Goal: Transaction & Acquisition: Purchase product/service

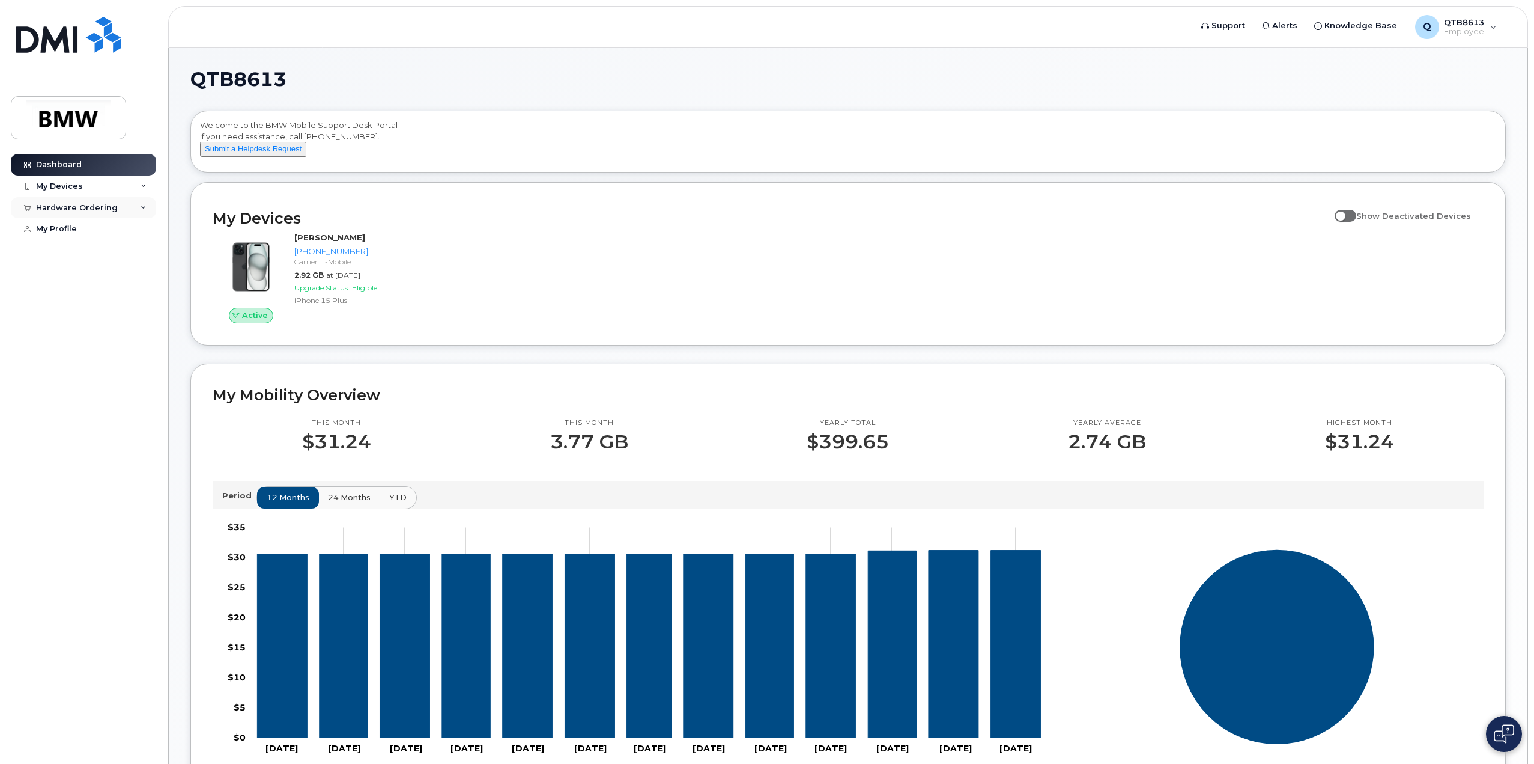
click at [135, 206] on div "Hardware Ordering" at bounding box center [83, 208] width 145 height 22
click at [66, 229] on div "My Orders" at bounding box center [62, 229] width 43 height 11
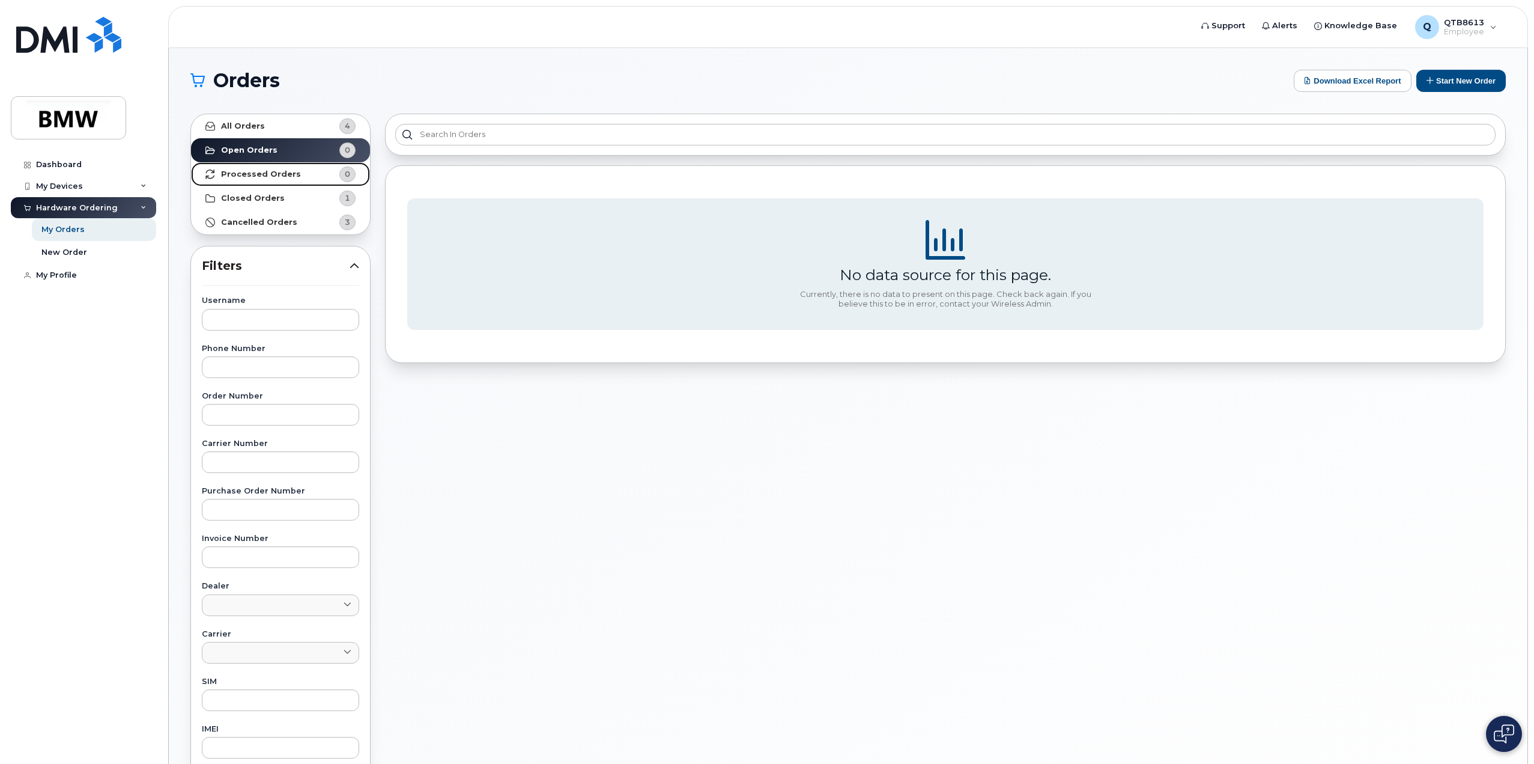
click at [264, 174] on strong "Processed Orders" at bounding box center [261, 174] width 80 height 10
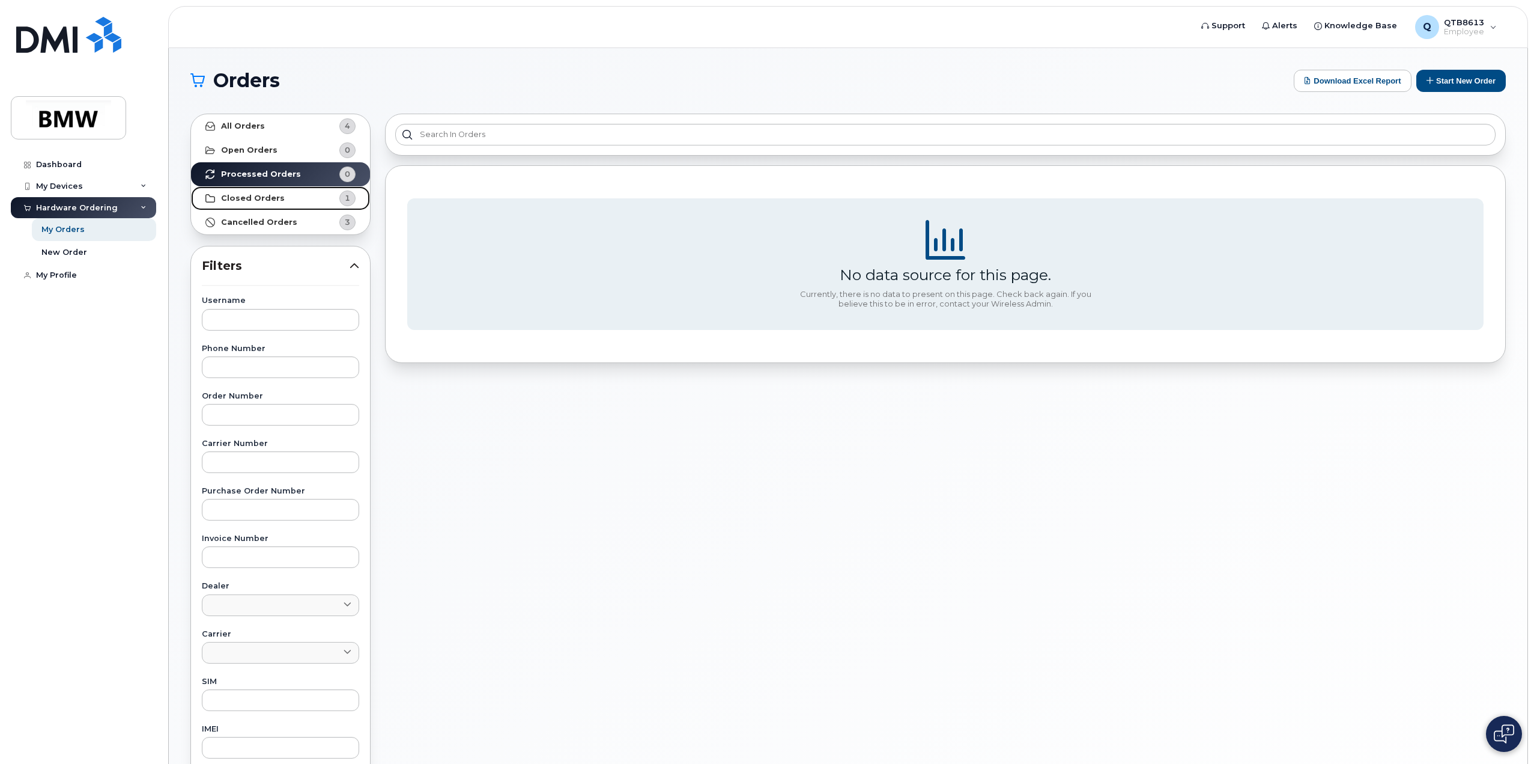
click at [257, 199] on strong "Closed Orders" at bounding box center [253, 198] width 64 height 10
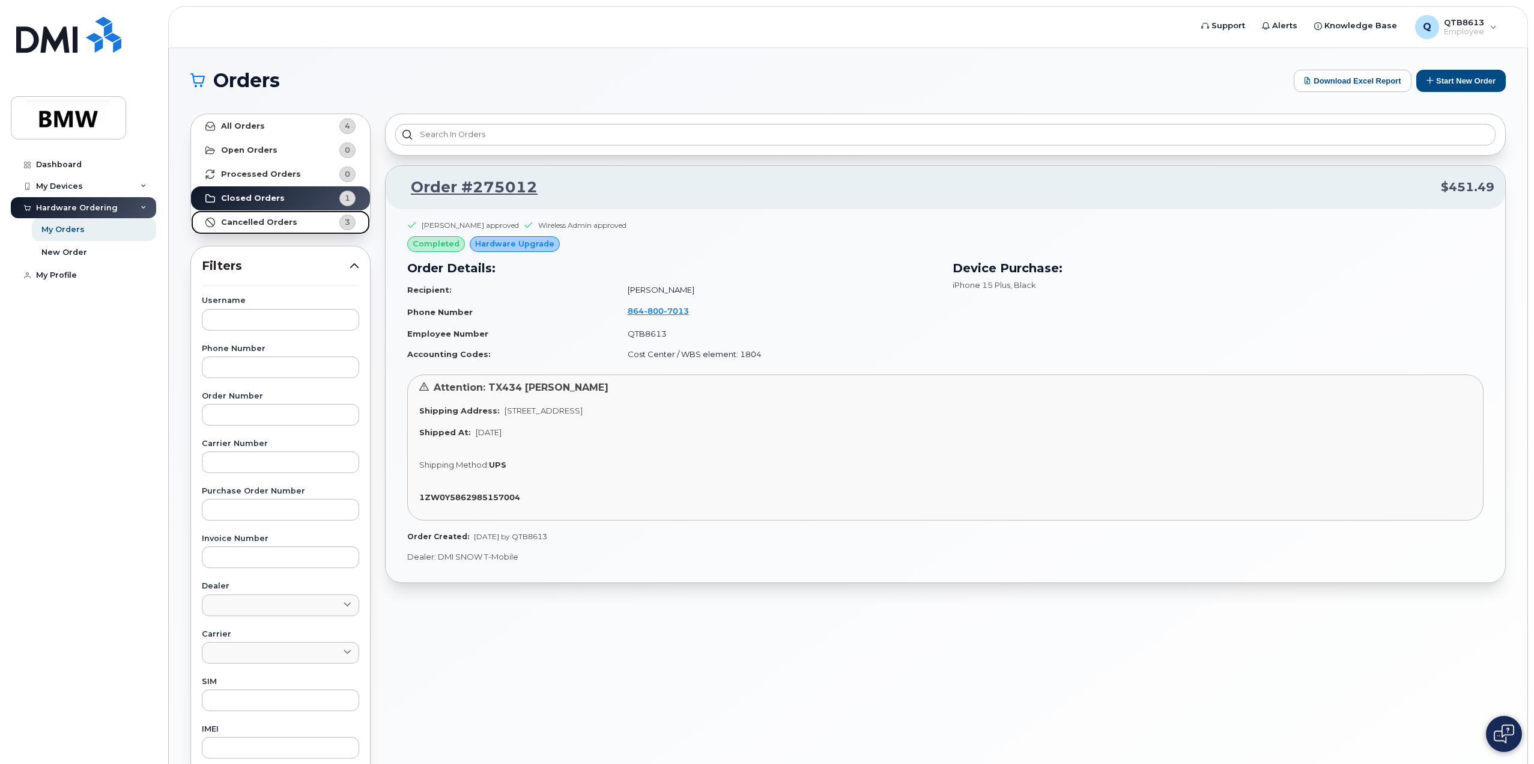
click at [265, 223] on strong "Cancelled Orders" at bounding box center [259, 222] width 76 height 10
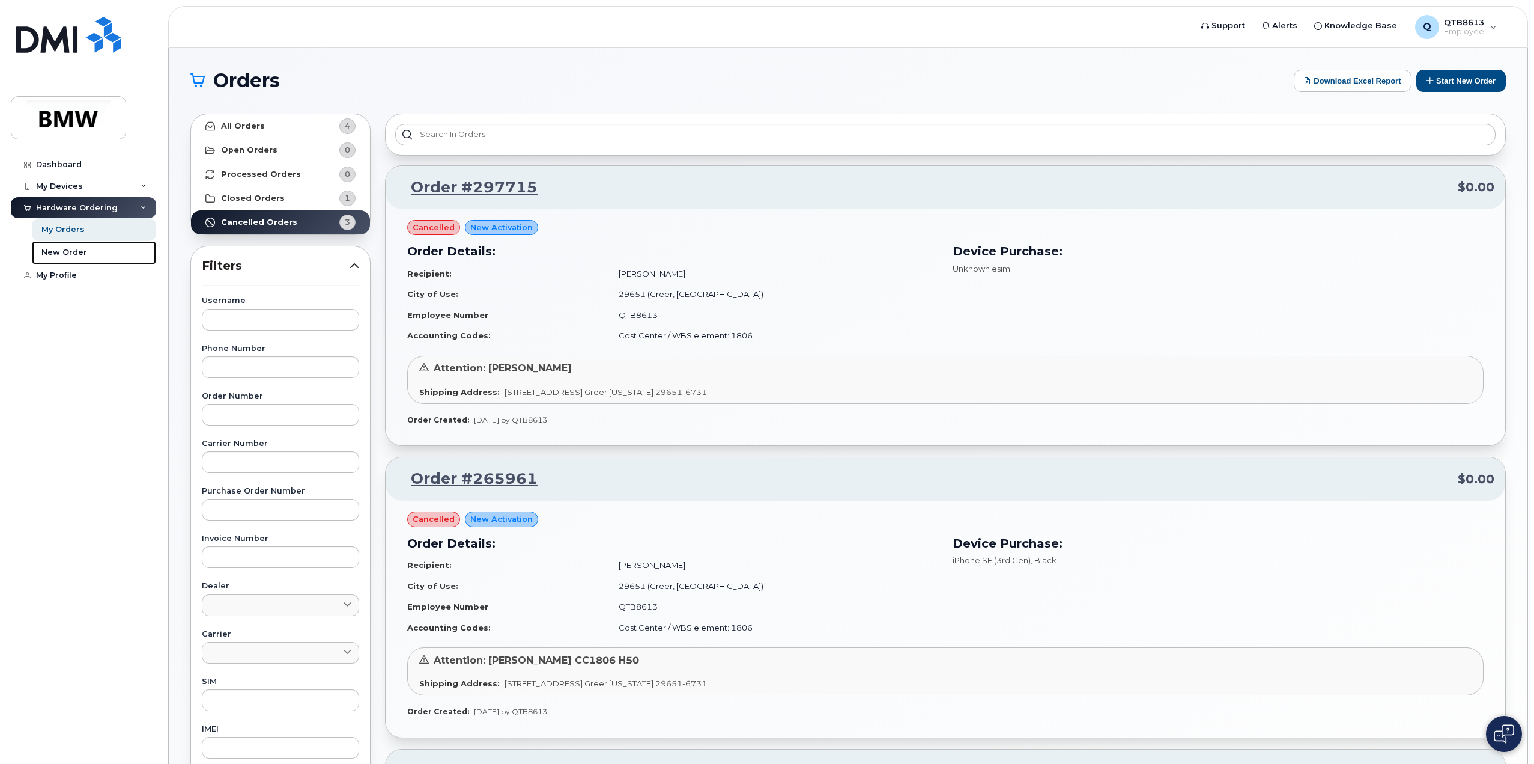
drag, startPoint x: 60, startPoint y: 257, endPoint x: 249, endPoint y: 291, distance: 191.7
click at [60, 257] on div "New Order" at bounding box center [64, 252] width 46 height 11
click at [60, 251] on div "New Order" at bounding box center [64, 252] width 46 height 11
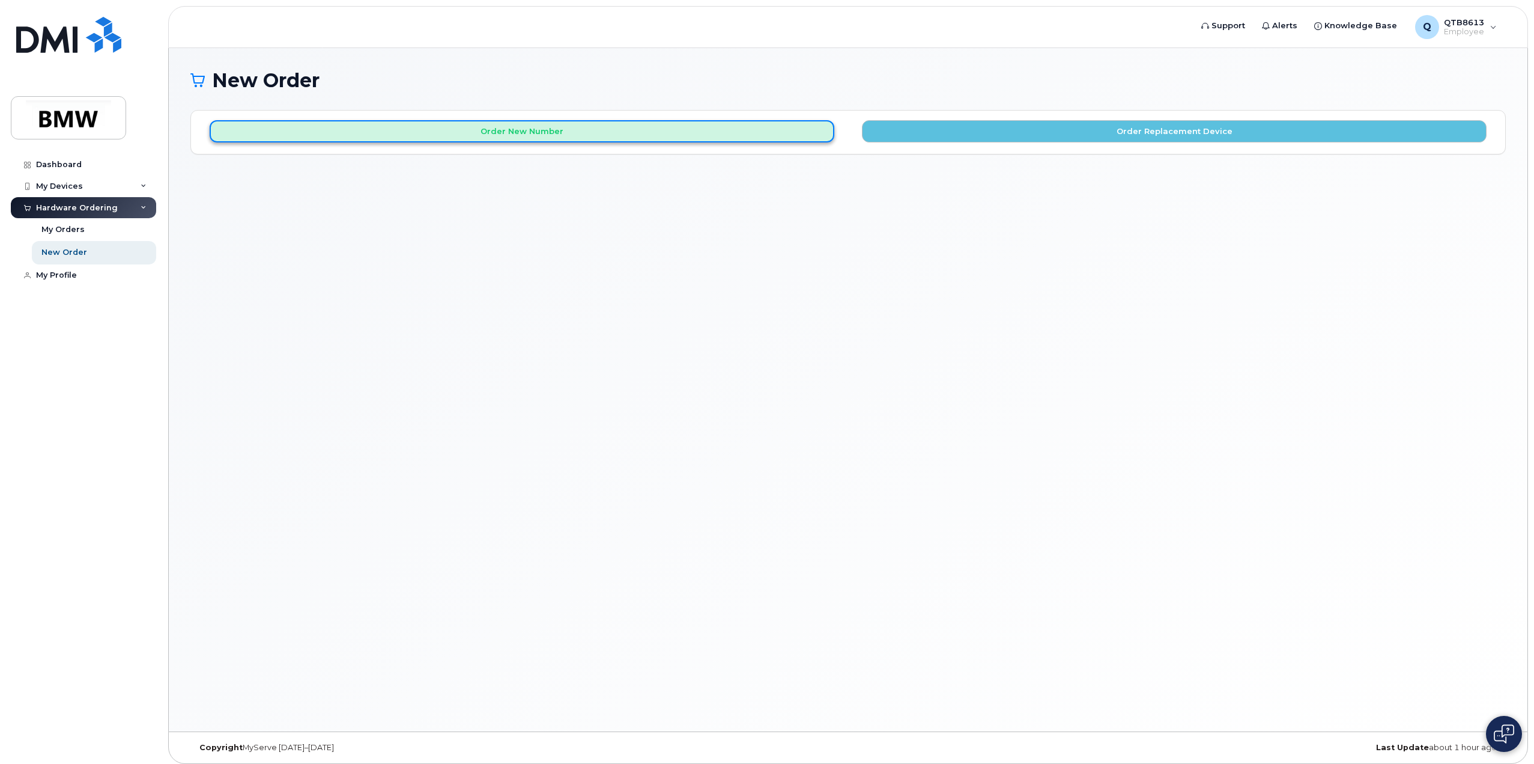
click at [694, 134] on button "Order New Number" at bounding box center [522, 131] width 625 height 22
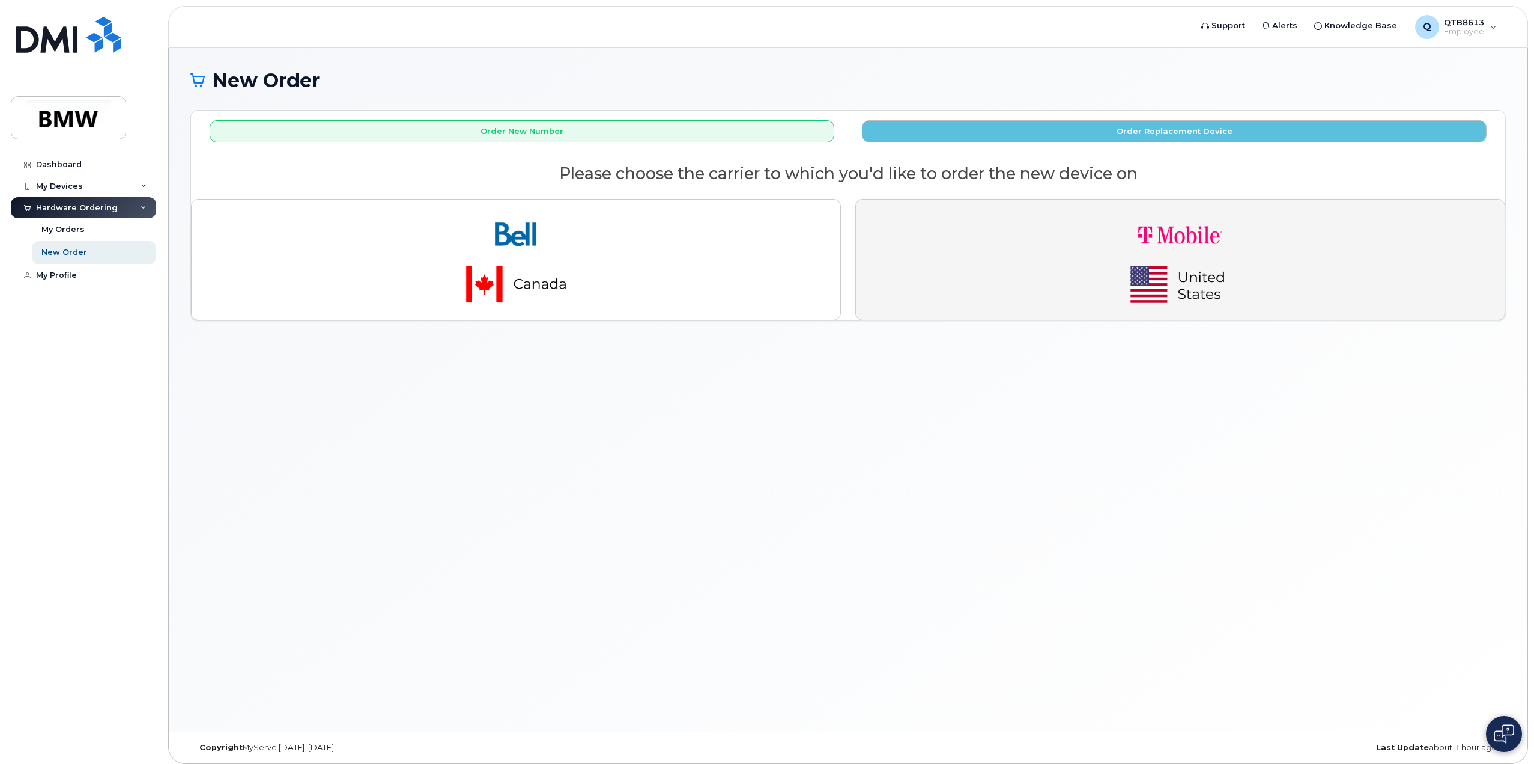
click at [1175, 296] on img "button" at bounding box center [1180, 259] width 168 height 101
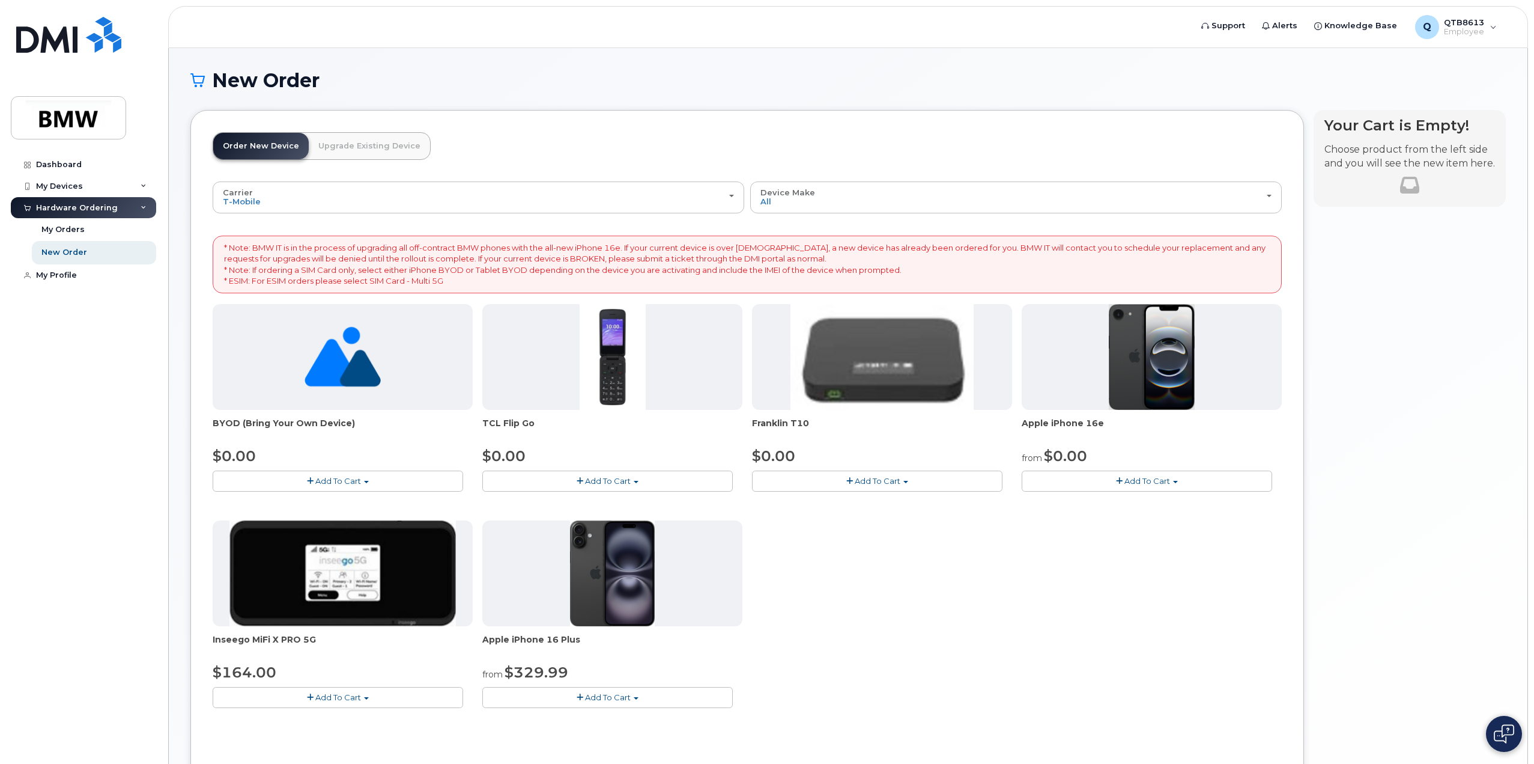
click at [356, 476] on span "Add To Cart" at bounding box center [338, 481] width 46 height 10
drag, startPoint x: 261, startPoint y: 498, endPoint x: 393, endPoint y: 504, distance: 132.3
click at [261, 498] on link "$0.00 - Activation" at bounding box center [273, 503] width 114 height 15
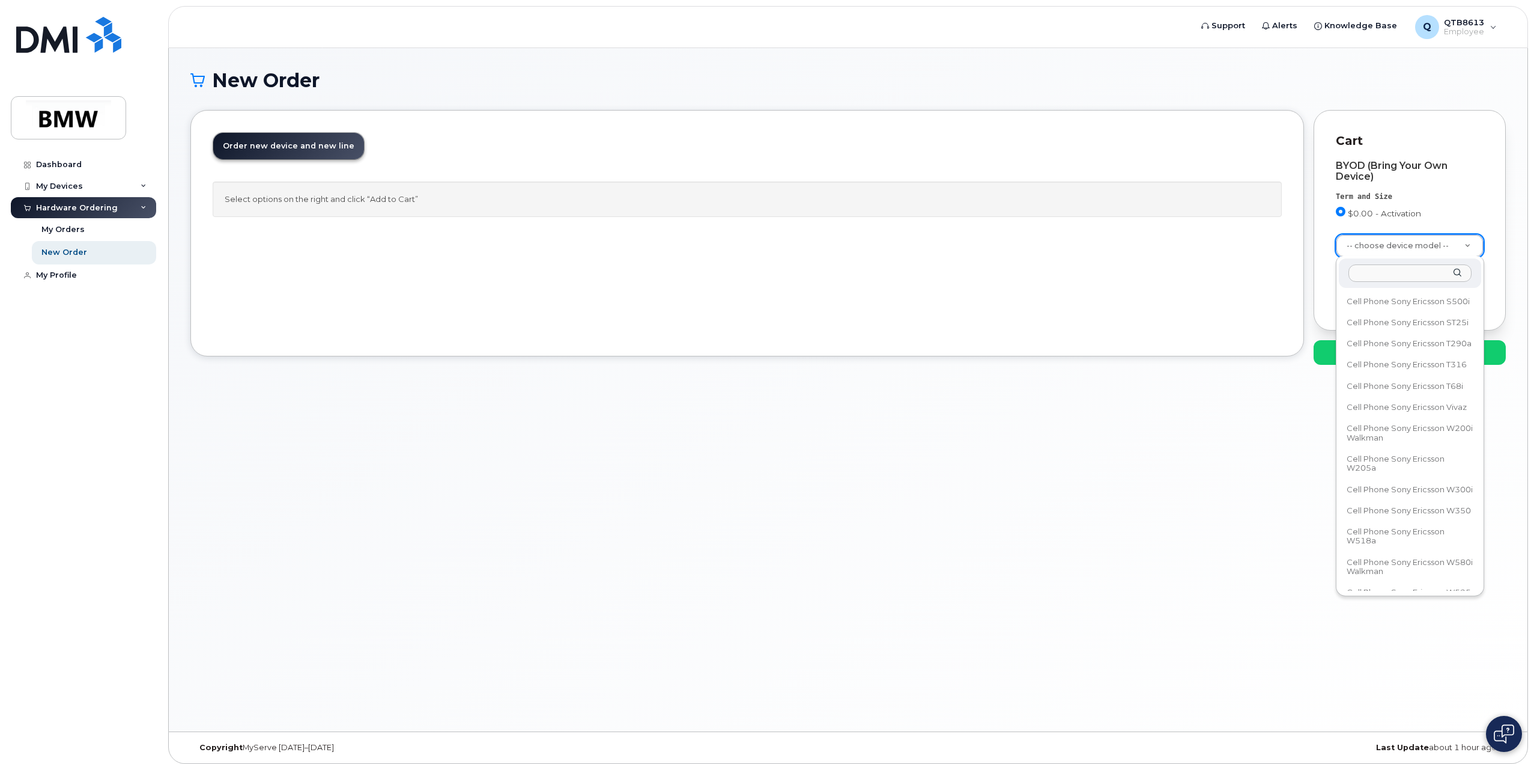
scroll to position [39351, 0]
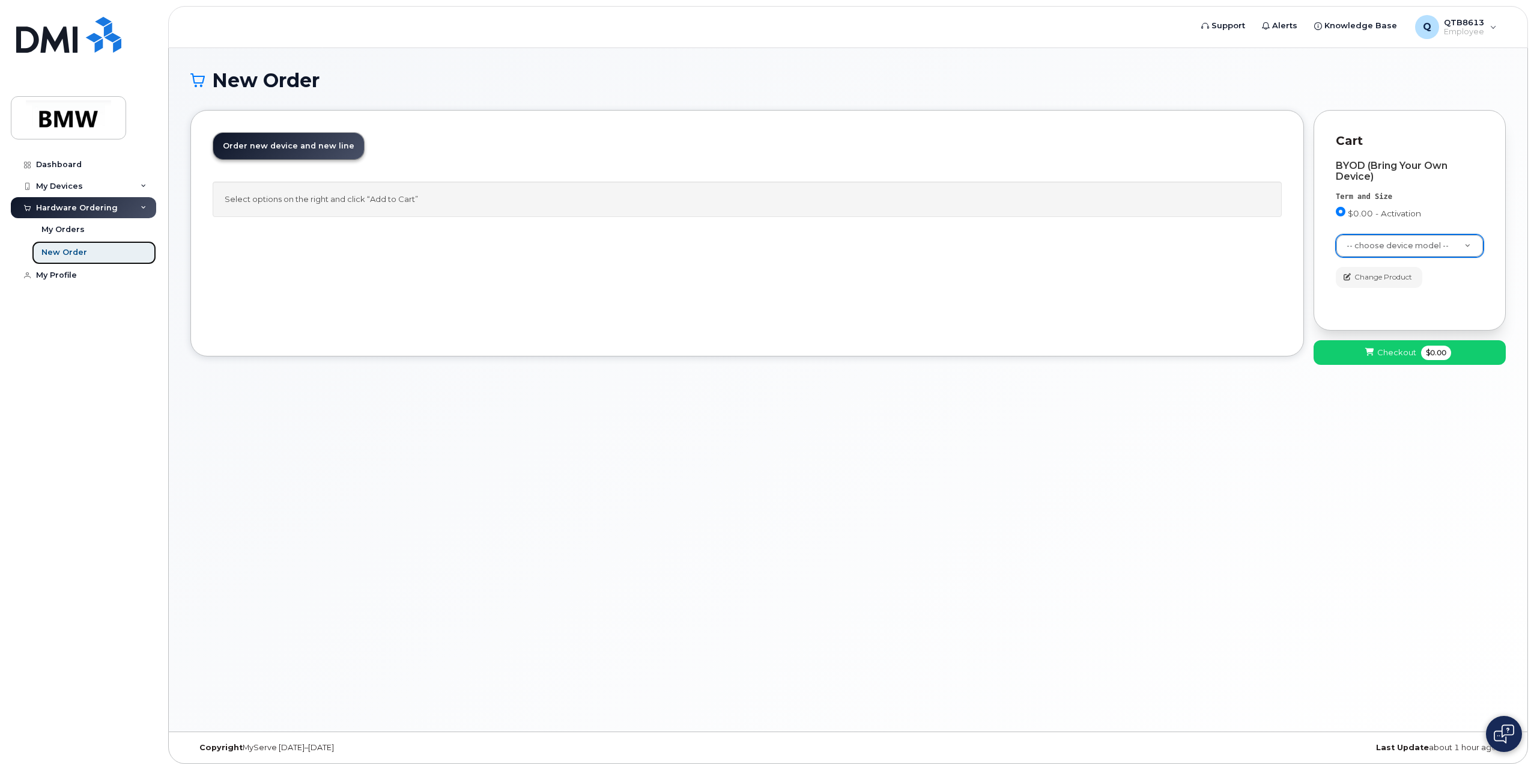
click at [67, 251] on div "New Order" at bounding box center [64, 252] width 46 height 11
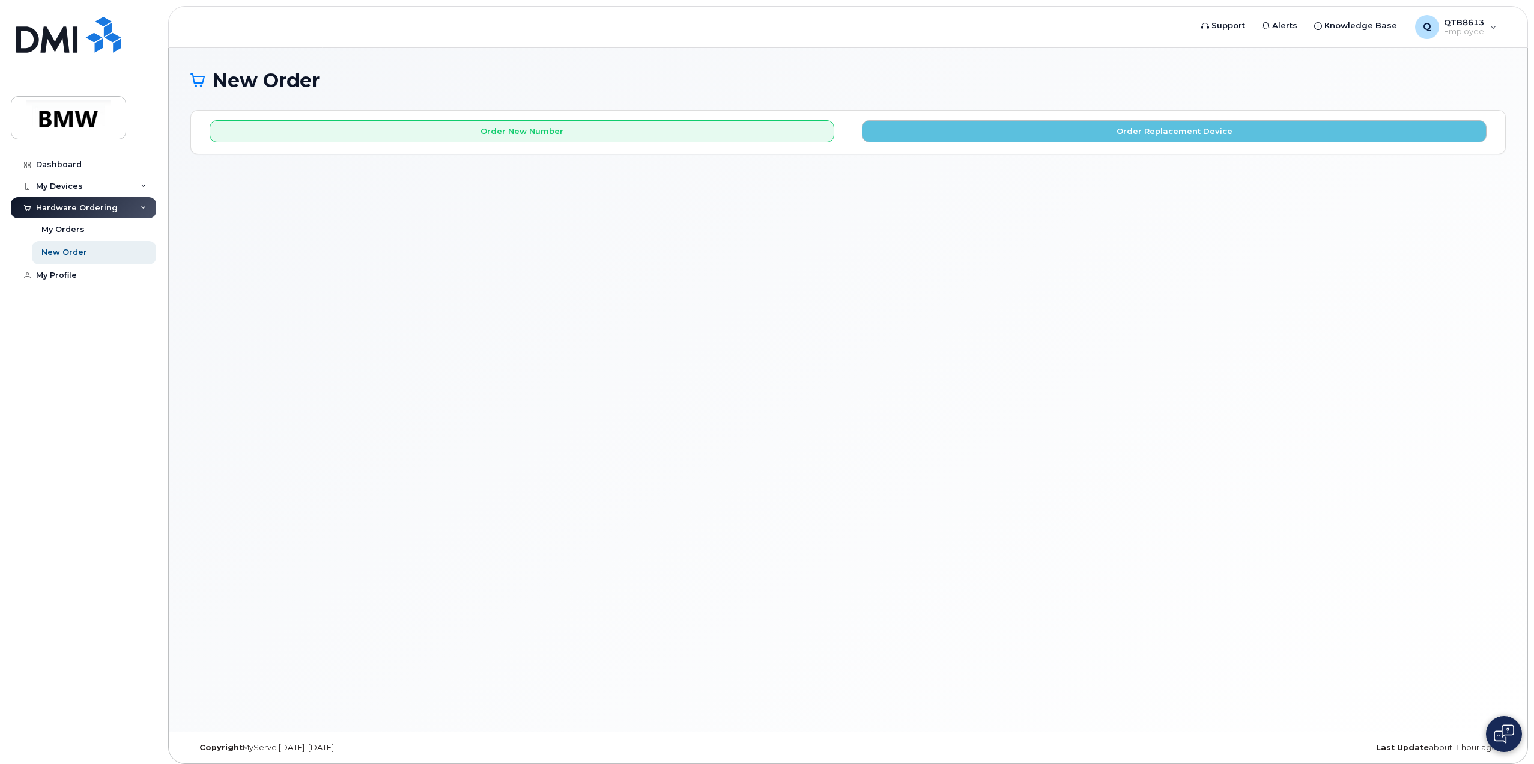
click at [531, 144] on div "Order New Number Order Replacement Device Please choose the carrier to which yo…" at bounding box center [848, 132] width 1314 height 43
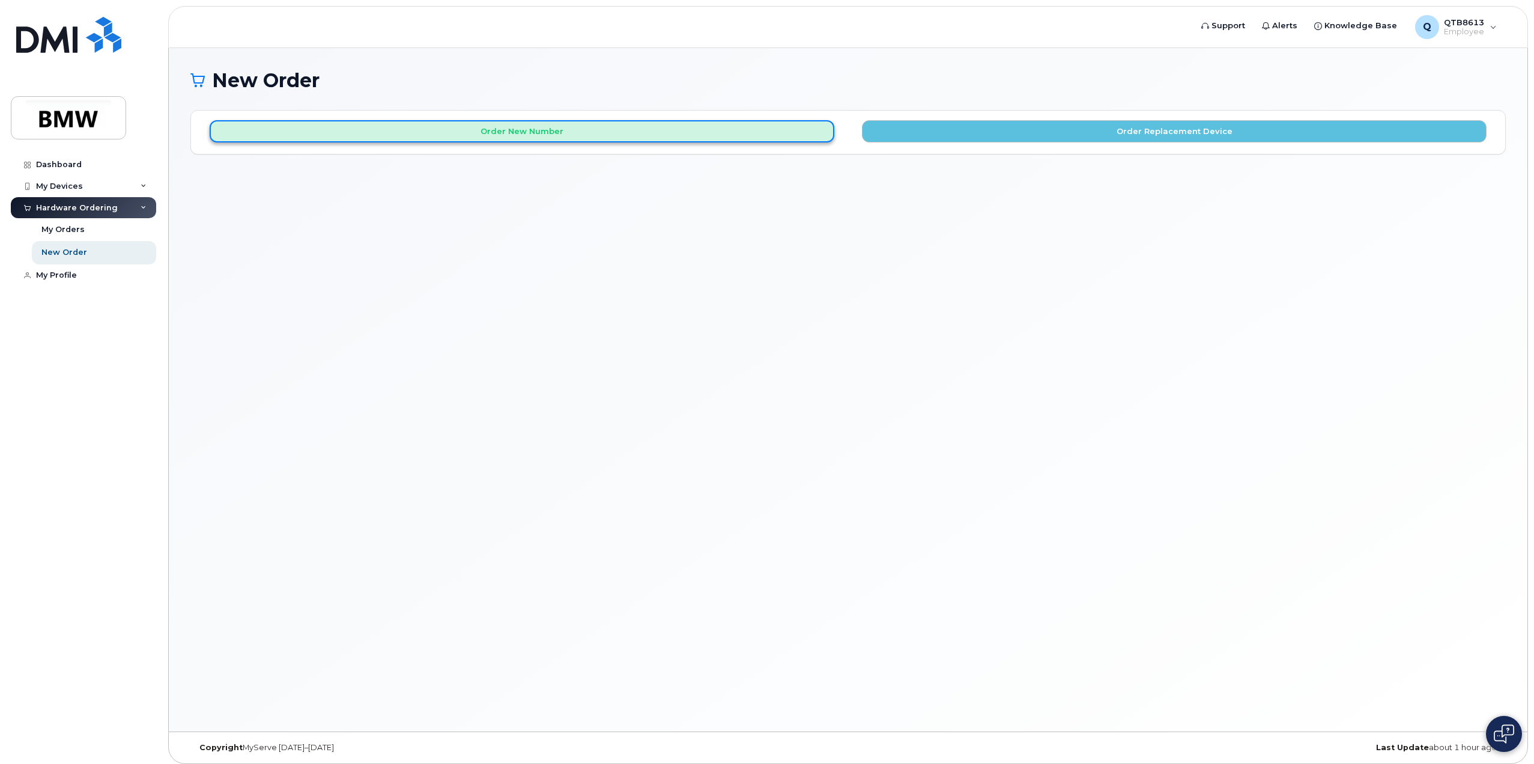
click at [550, 132] on button "Order New Number" at bounding box center [522, 131] width 625 height 22
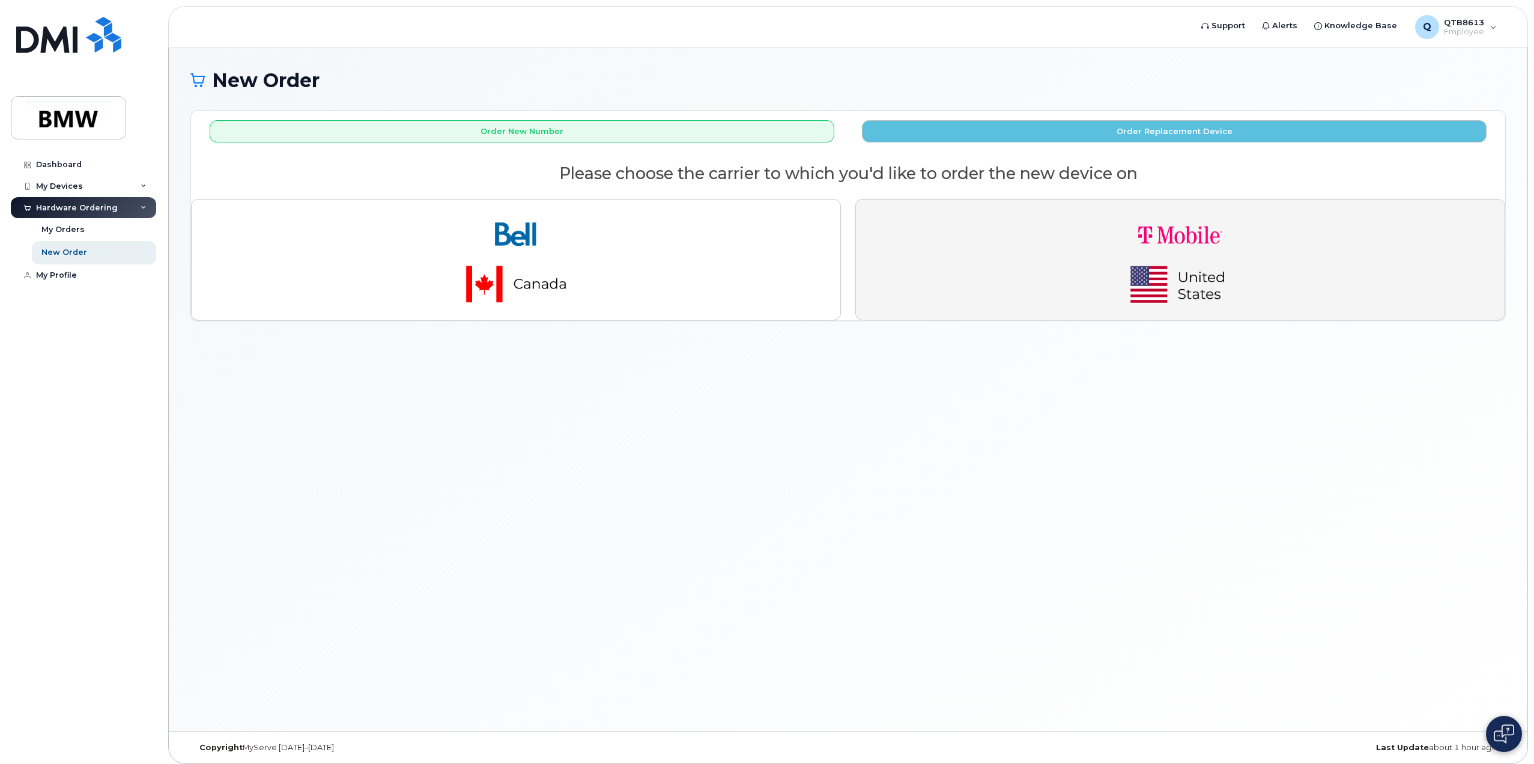
click at [1209, 251] on img "button" at bounding box center [1180, 259] width 168 height 101
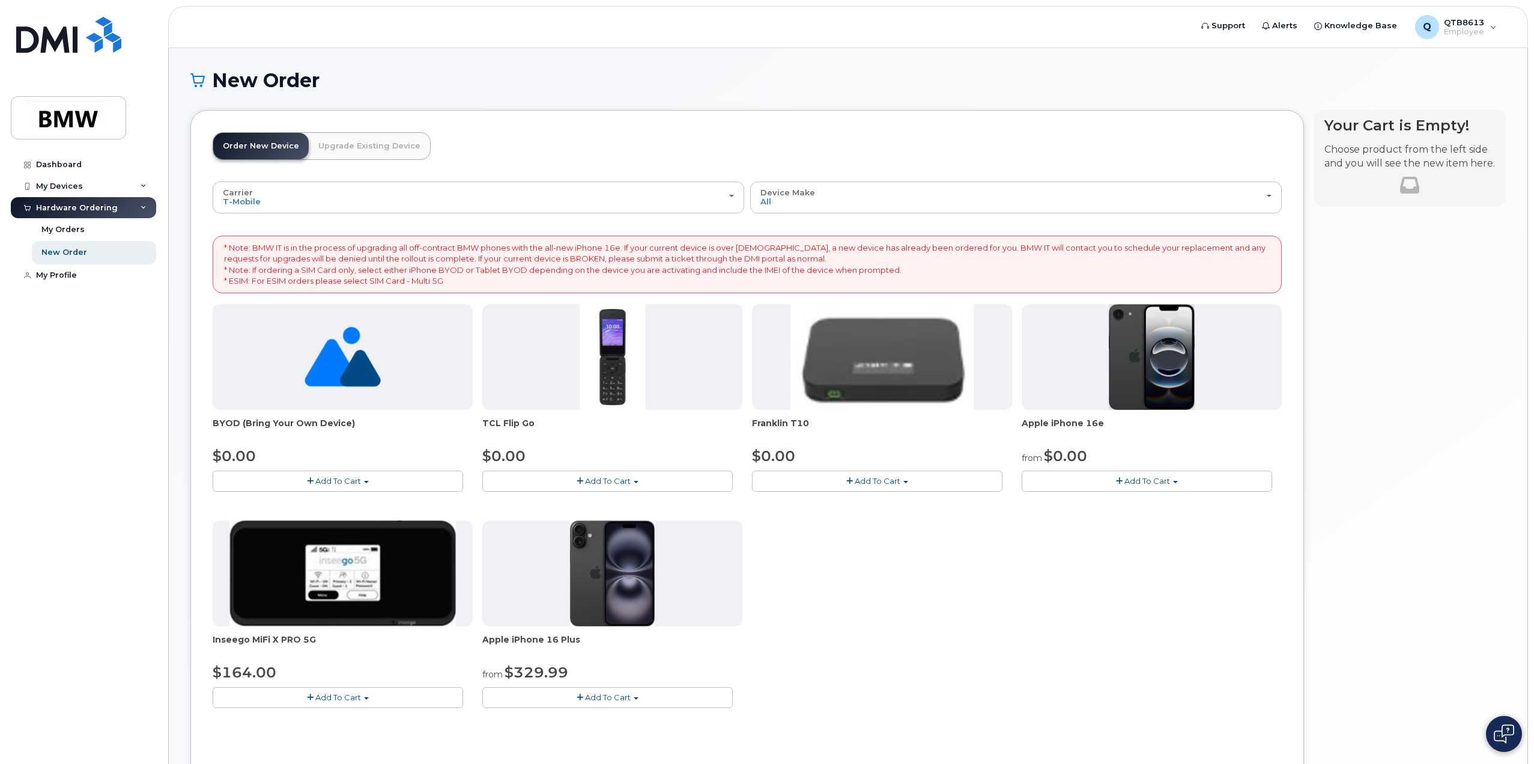
click at [1170, 481] on span "Add To Cart" at bounding box center [1148, 481] width 46 height 10
click at [1104, 500] on link "$0.00 - 30 Month Activation (128GB)" at bounding box center [1111, 503] width 173 height 15
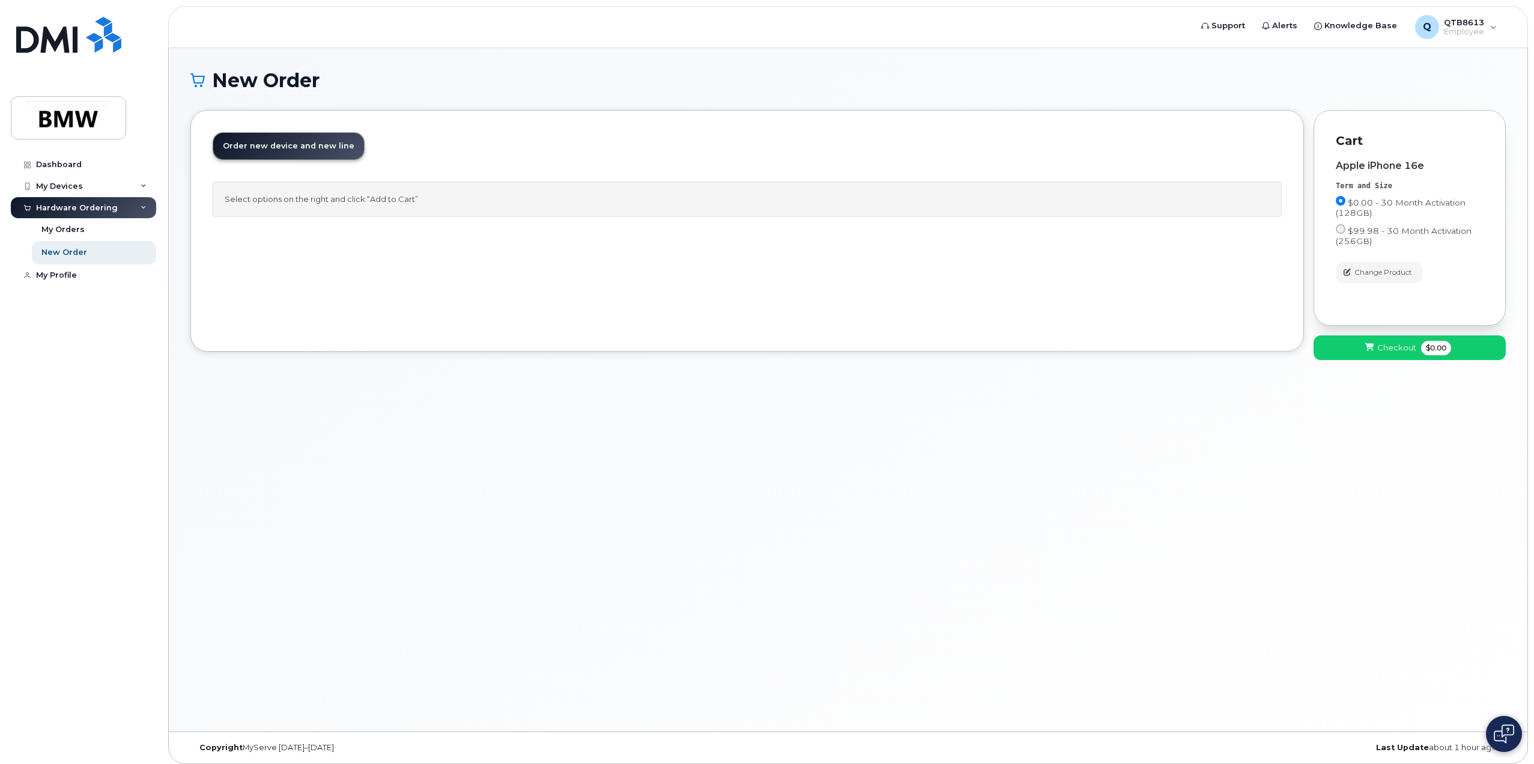
click at [367, 187] on div "Select options on the right and click “Add to Cart”" at bounding box center [747, 198] width 1069 height 35
click at [316, 153] on link "Order new device and new line Order new device for existing or suspended line O…" at bounding box center [288, 146] width 151 height 26
click at [1401, 351] on span "Checkout" at bounding box center [1397, 347] width 39 height 11
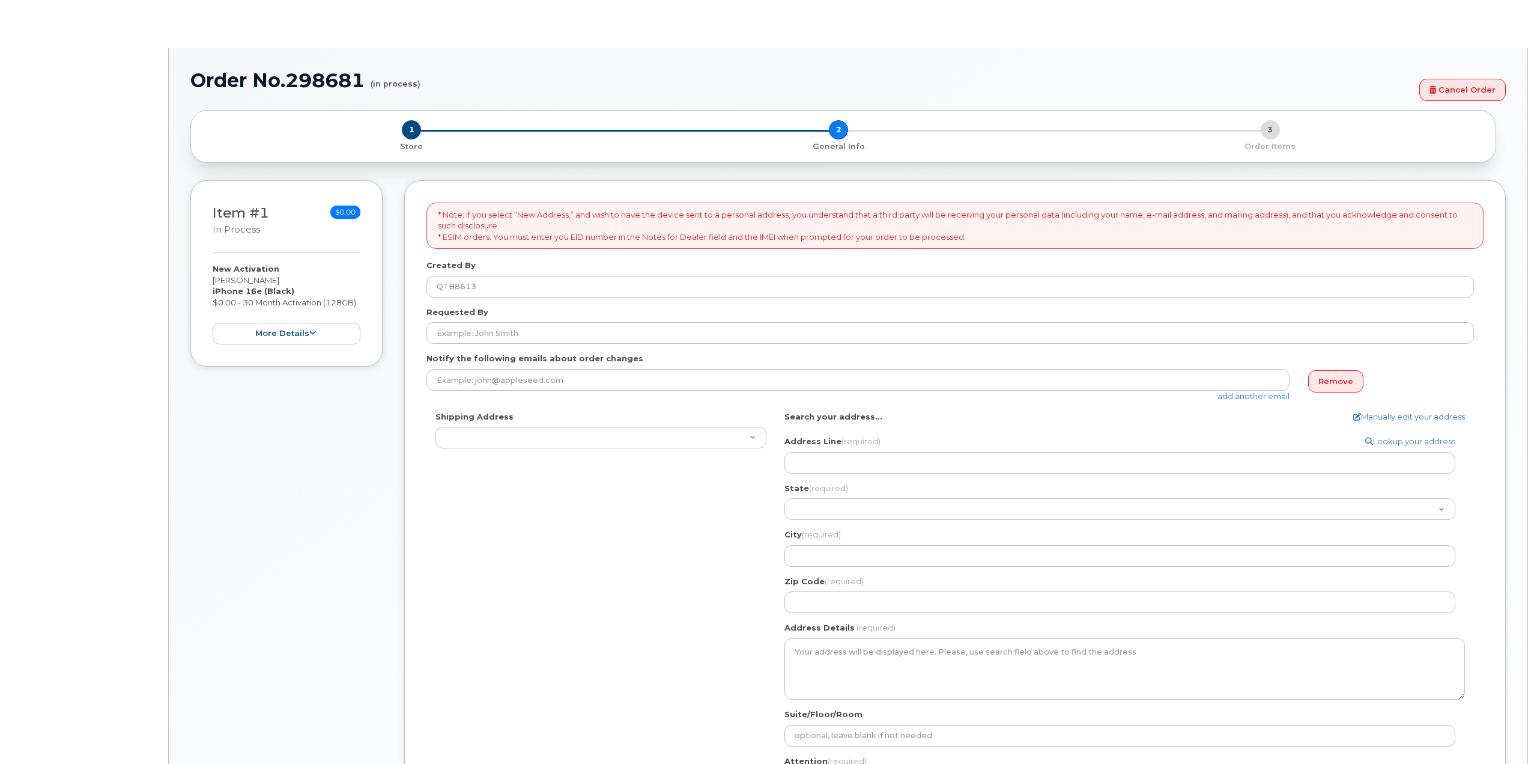
select select
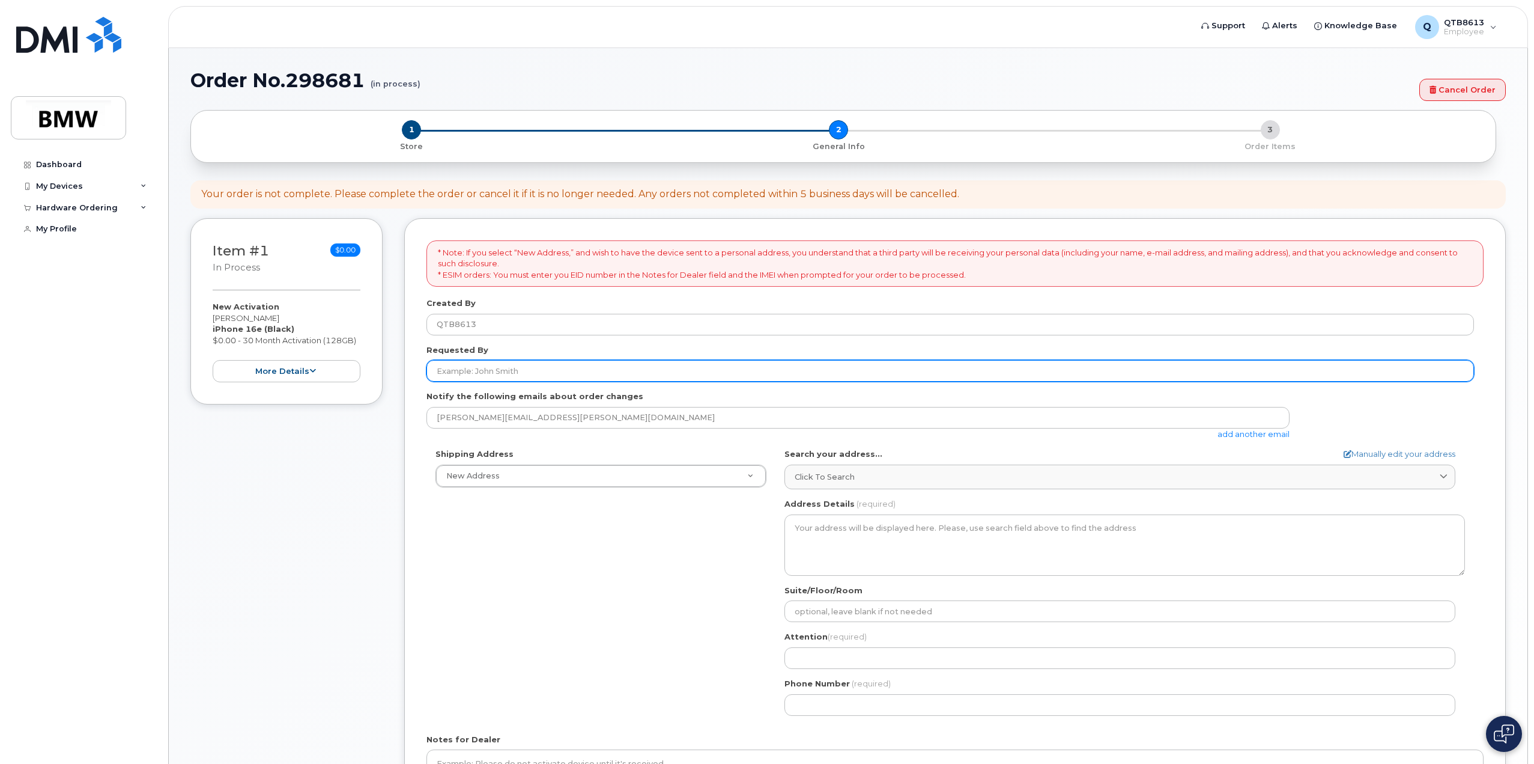
click at [506, 367] on input "Requested By" at bounding box center [951, 371] width 1048 height 22
type input "[PERSON_NAME]"
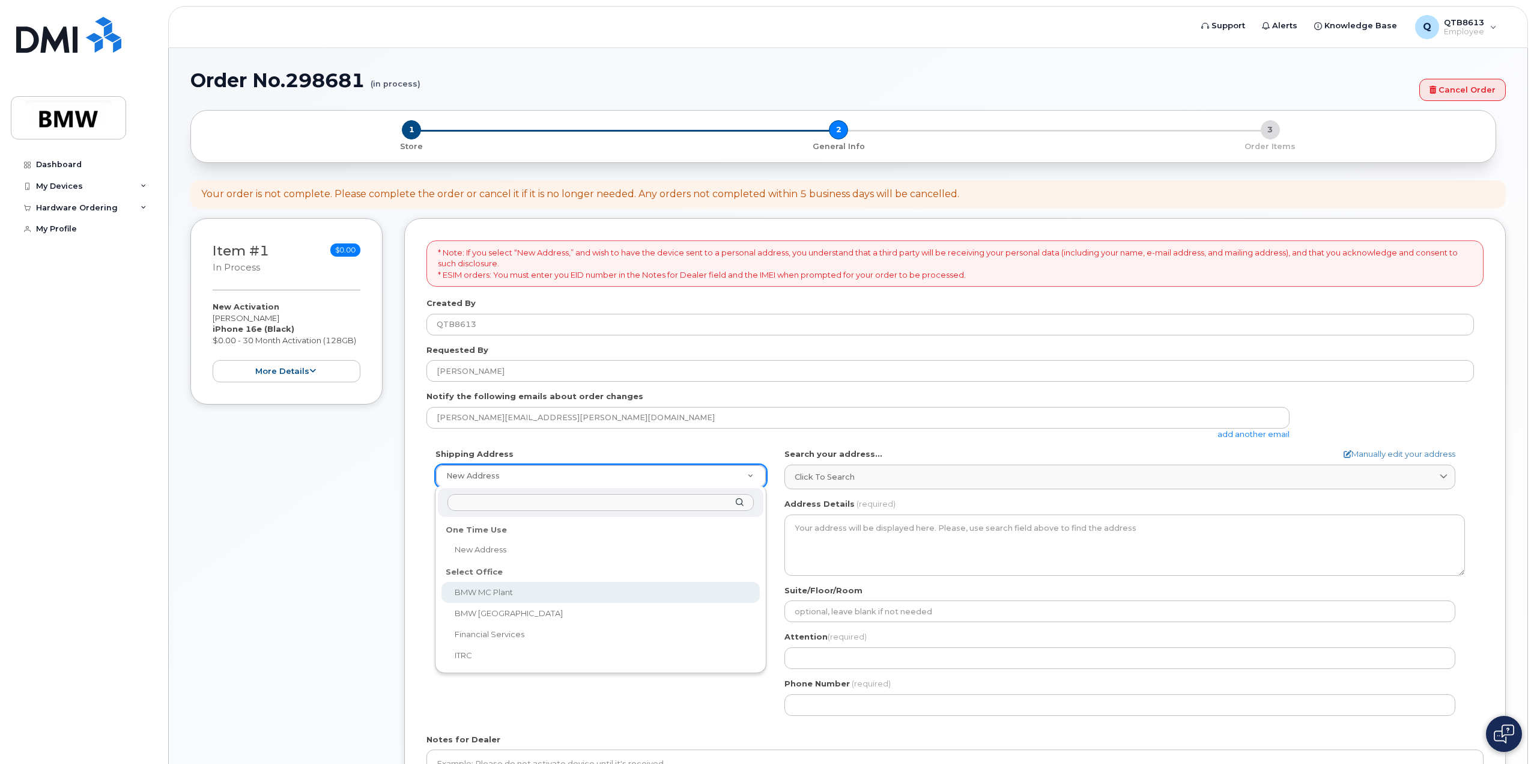
select select
type textarea "1400 Highway 101 S GREER SC 29651-6731 UNITED STATES Greer South Carolina 29651…"
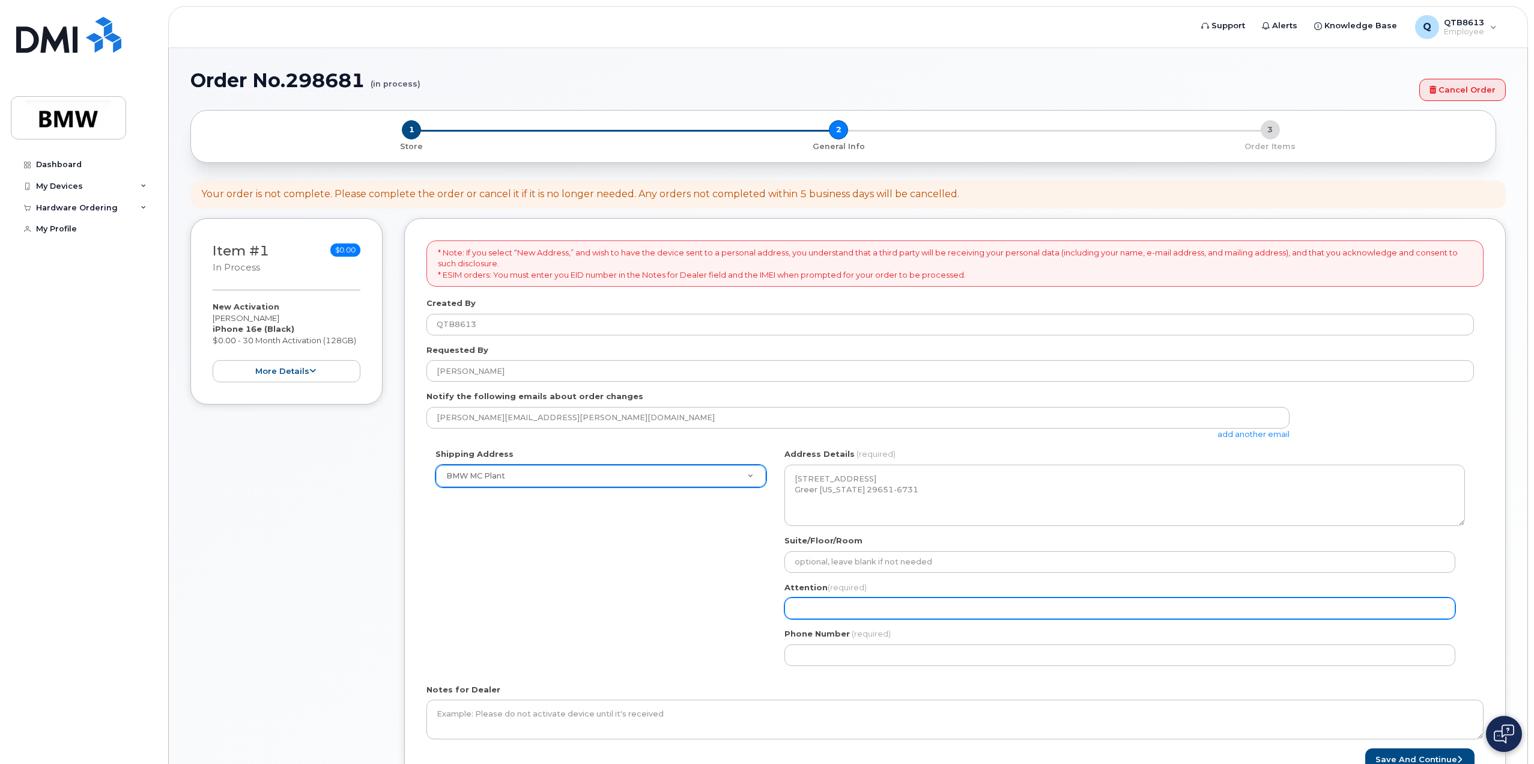
click at [898, 602] on input "Attention (required)" at bounding box center [1120, 608] width 671 height 22
type input "[PERSON_NAME]"
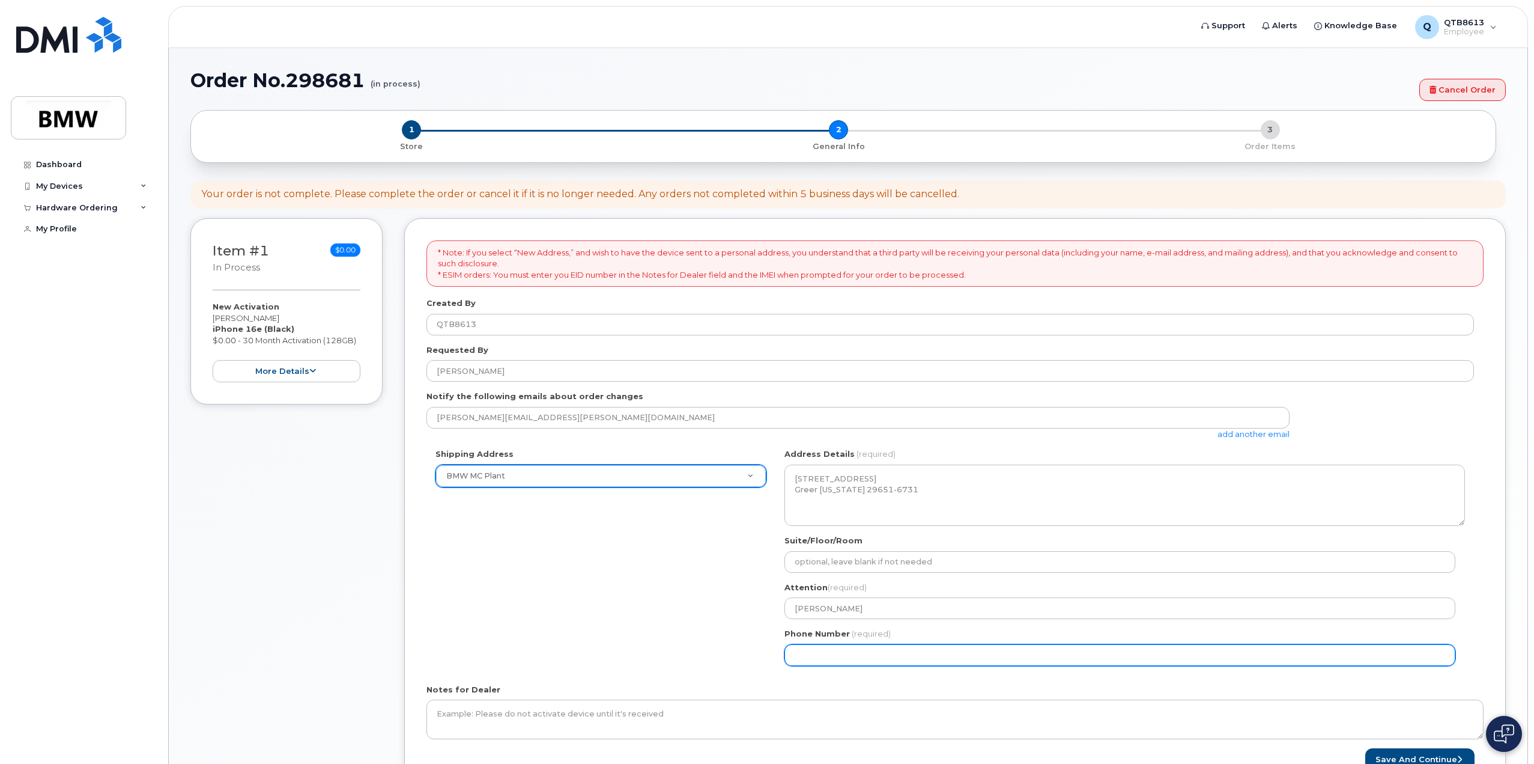
click at [956, 658] on input "Phone Number" at bounding box center [1120, 655] width 671 height 22
click at [858, 652] on input "Phone Number" at bounding box center [1120, 655] width 671 height 22
select select
type input "864"
type input "864800701"
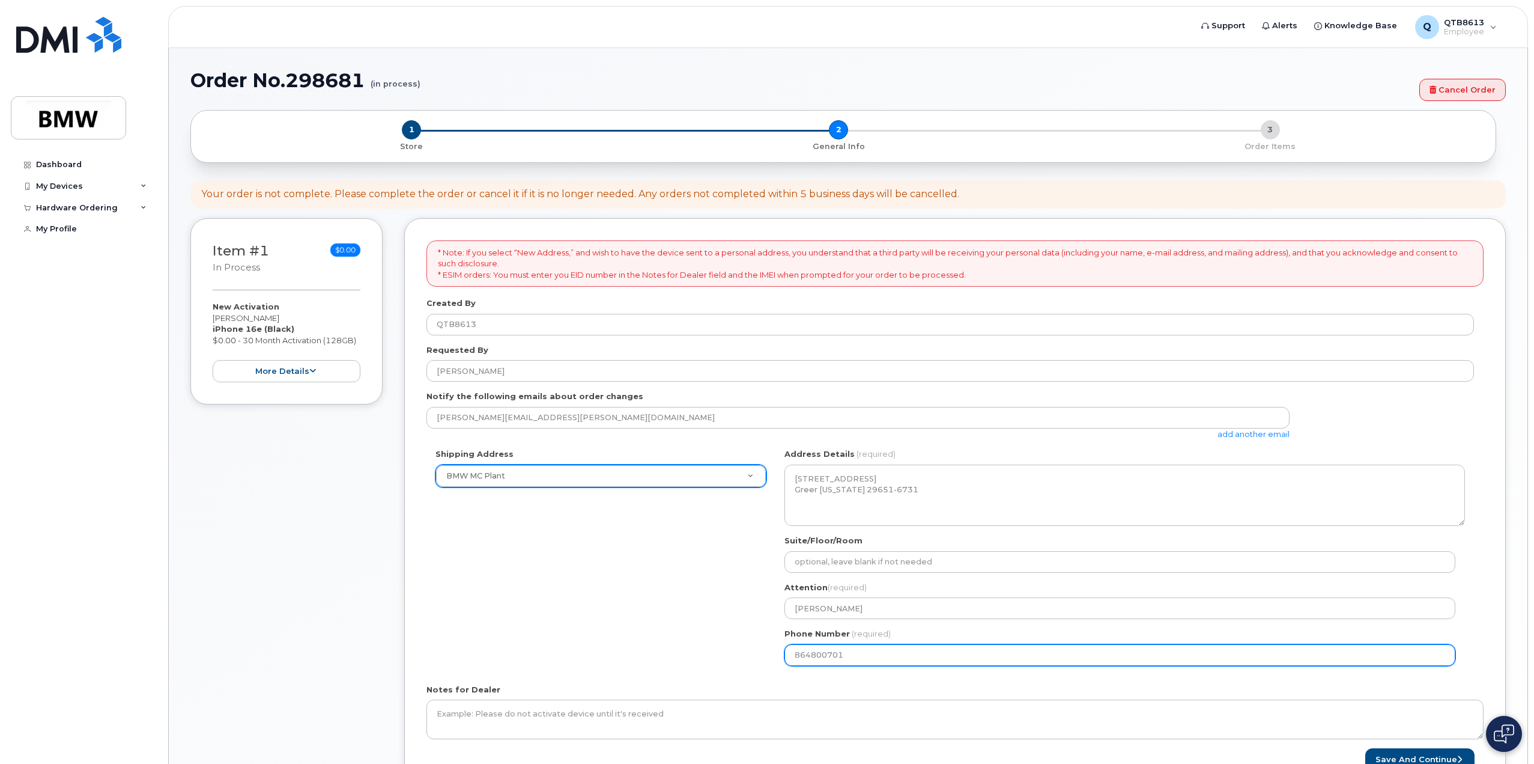
select select
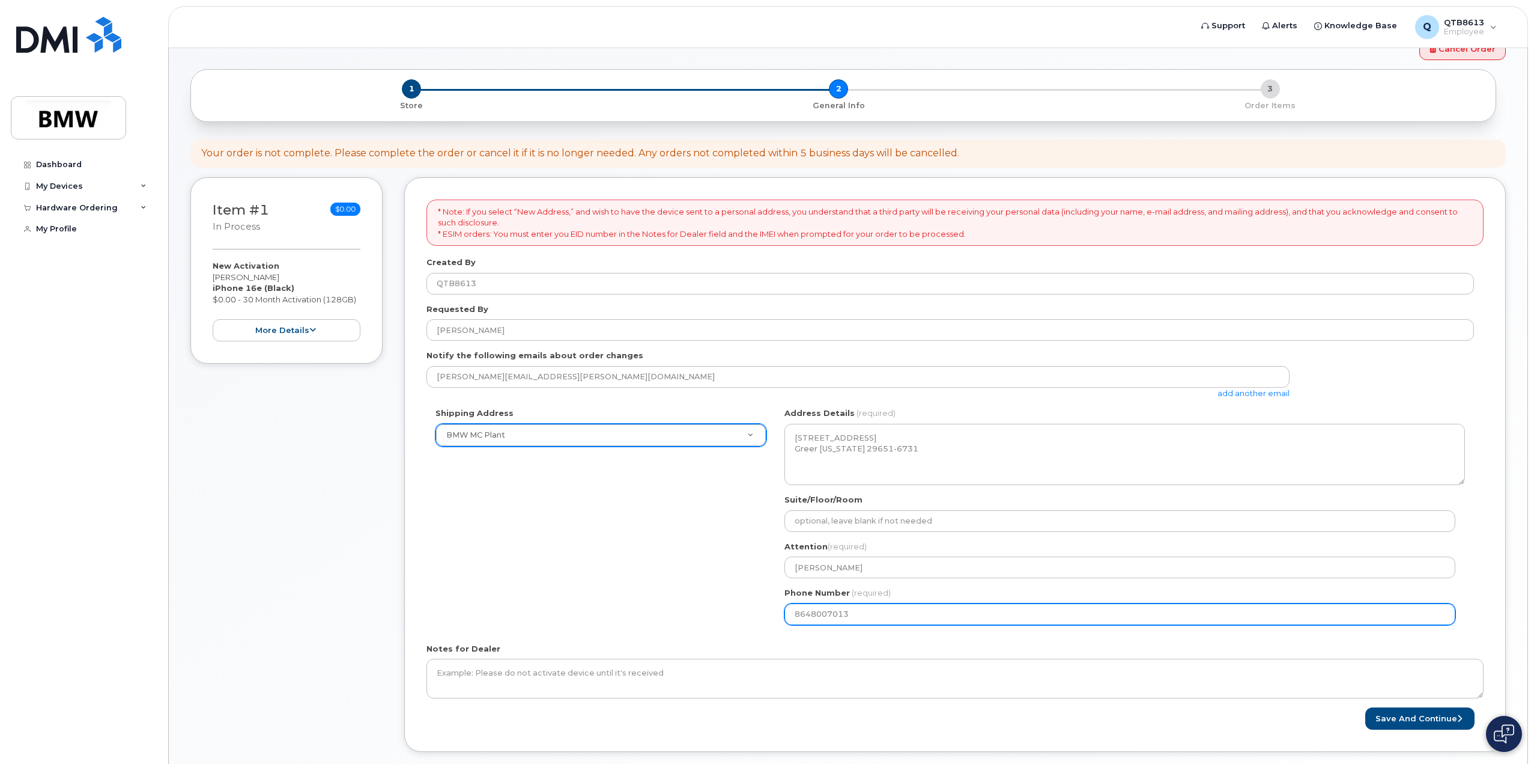
scroll to position [60, 0]
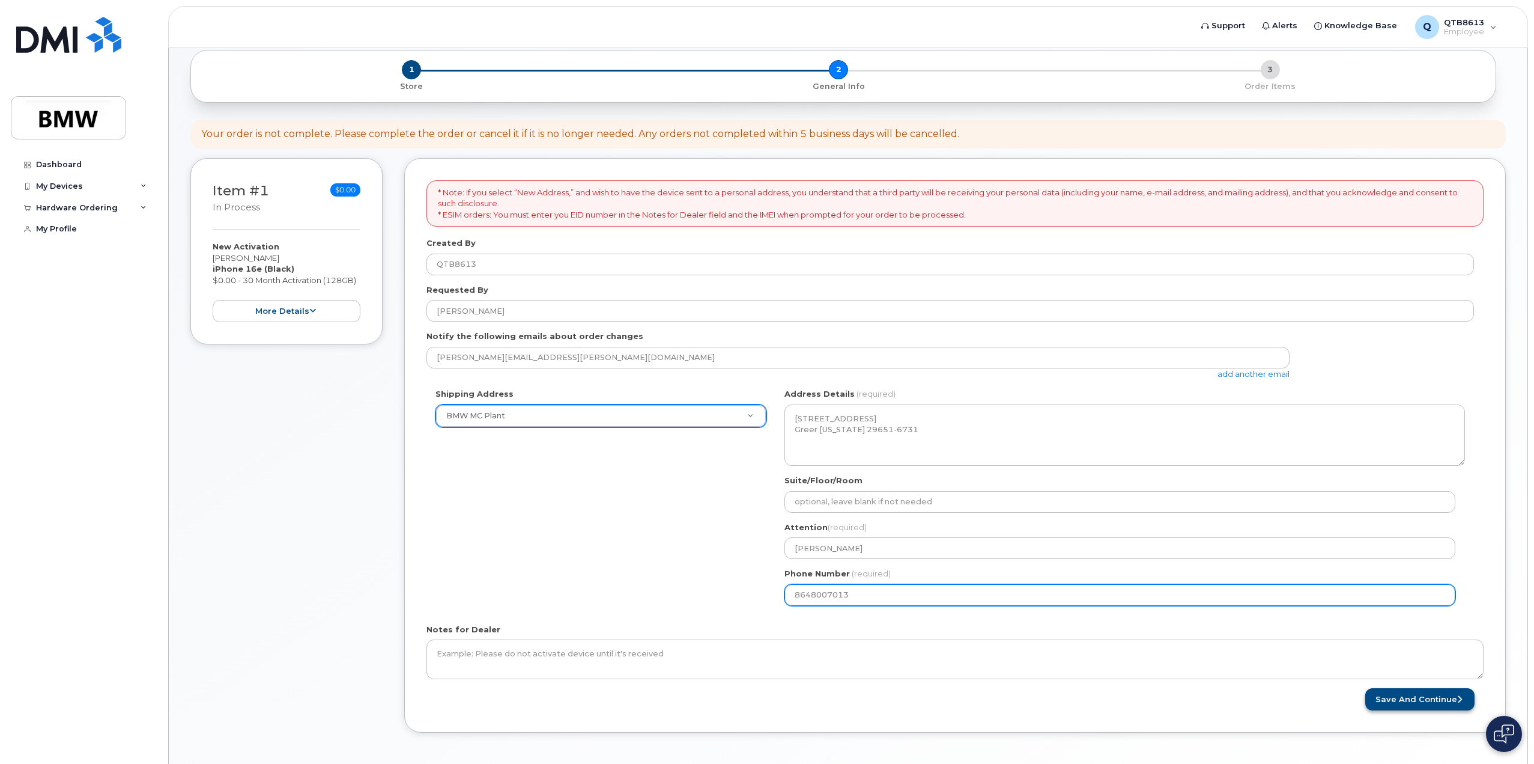
type input "8648007013"
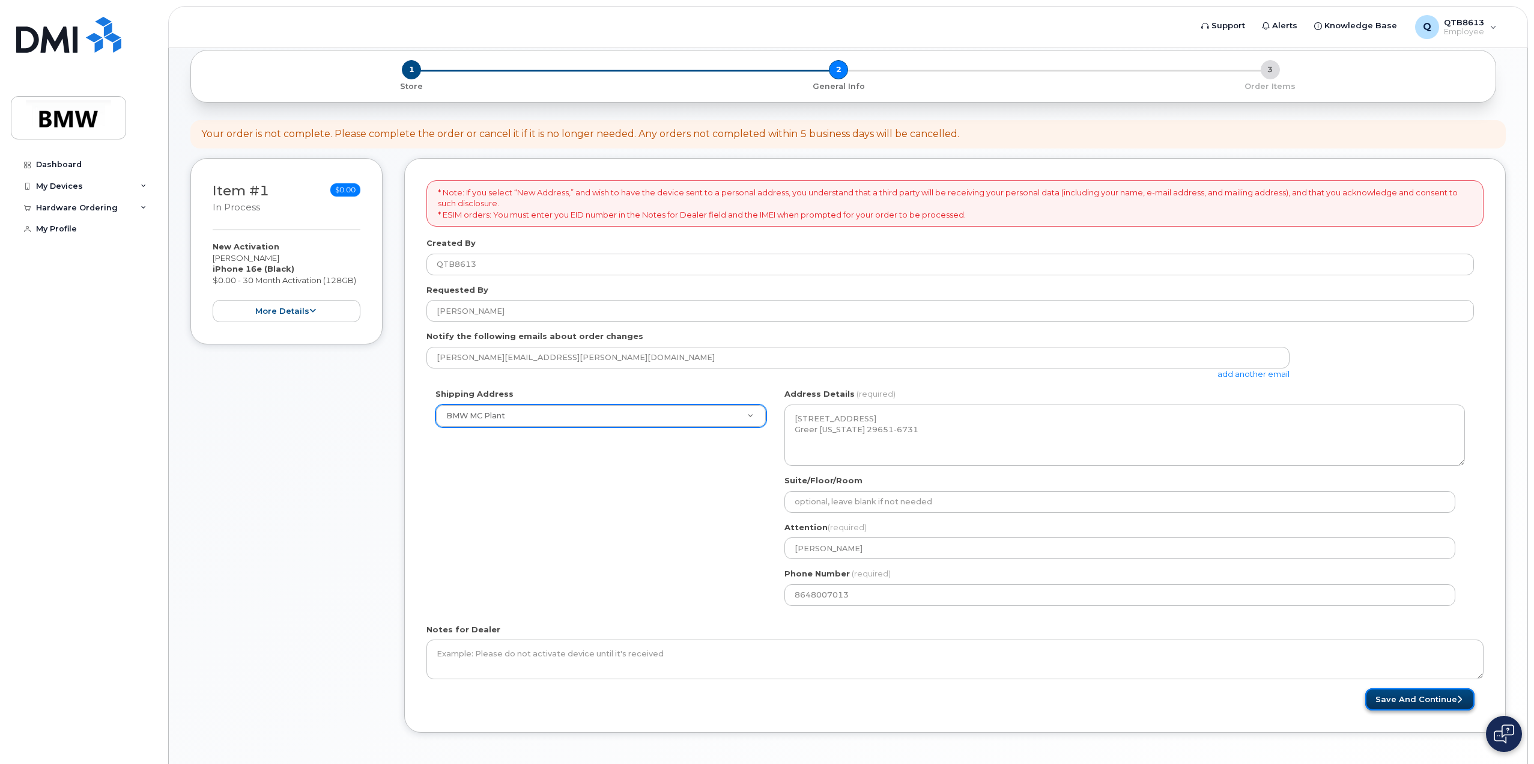
click at [1427, 694] on button "Save and Continue" at bounding box center [1420, 699] width 109 height 22
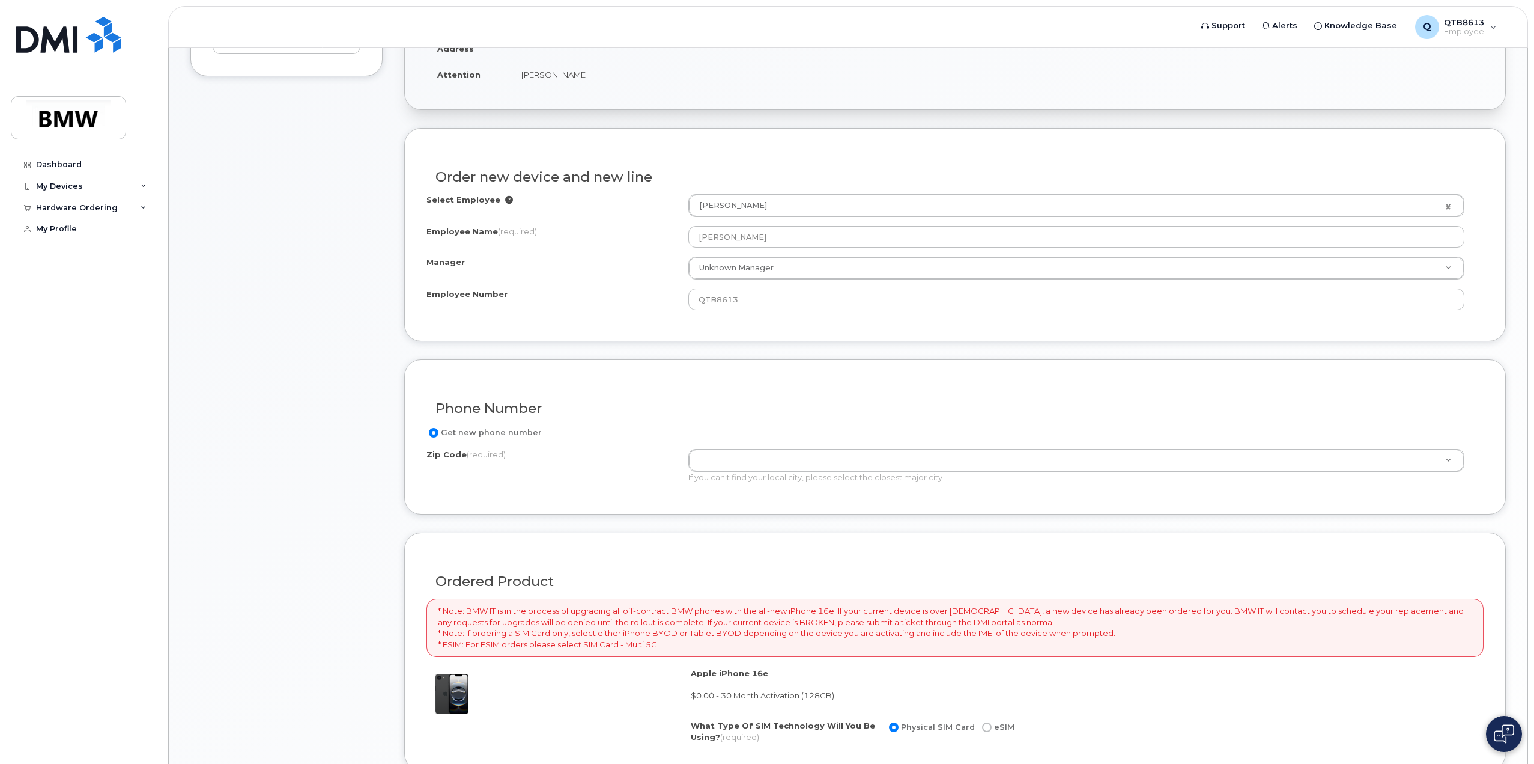
scroll to position [360, 0]
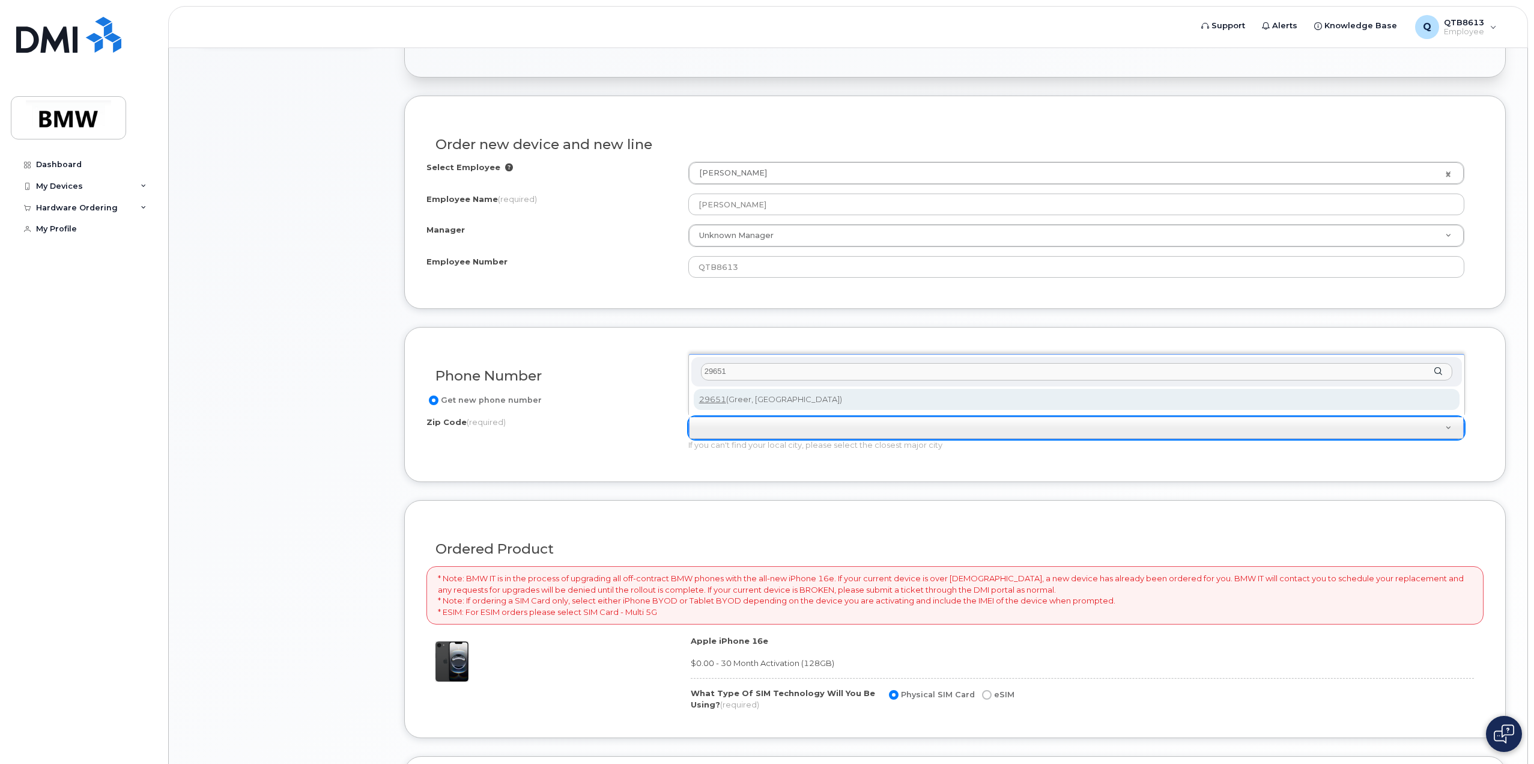
type input "29651"
type input "29651 (Greer, SC)"
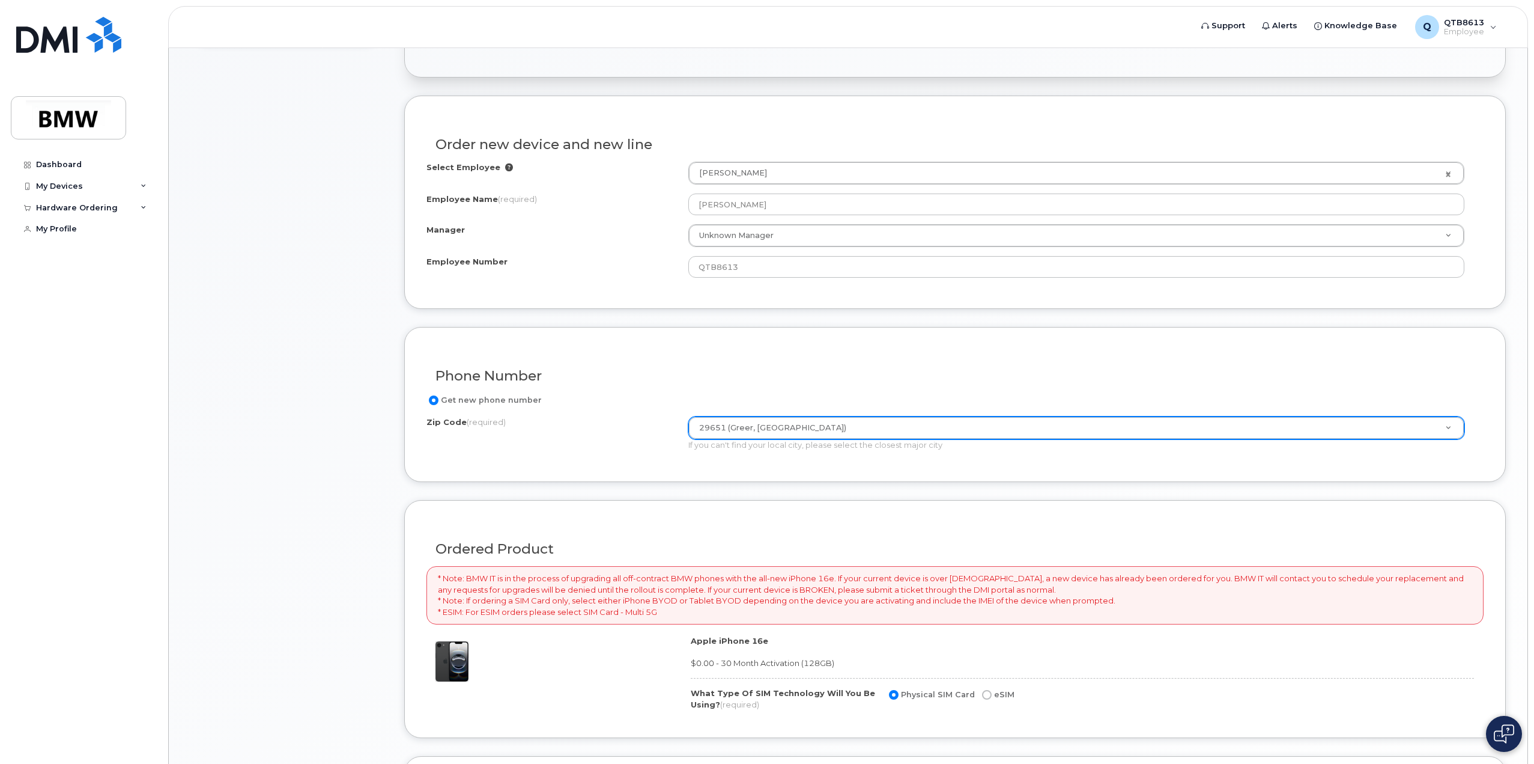
click at [1051, 542] on h3 "Ordered Product" at bounding box center [955, 548] width 1039 height 15
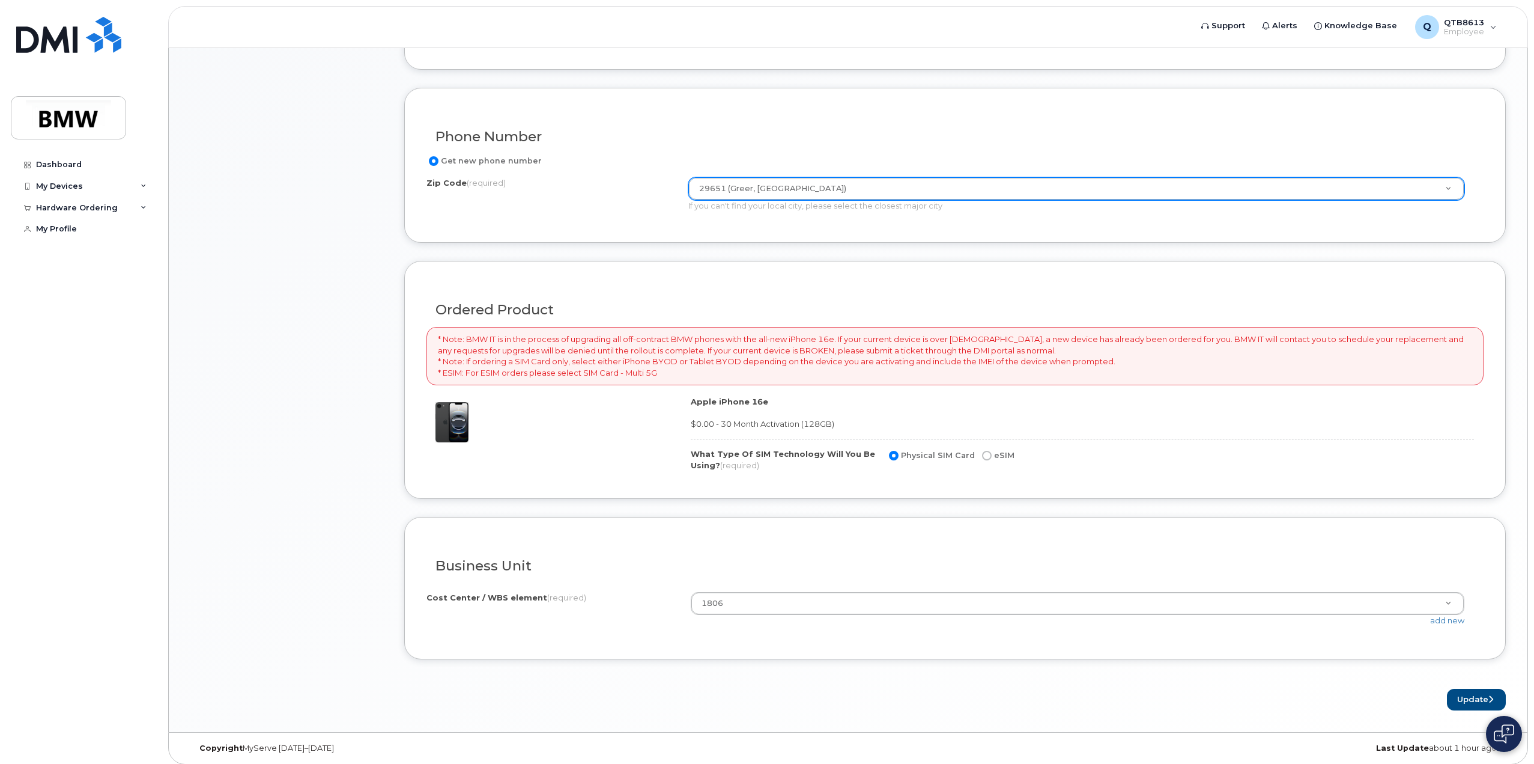
scroll to position [600, 0]
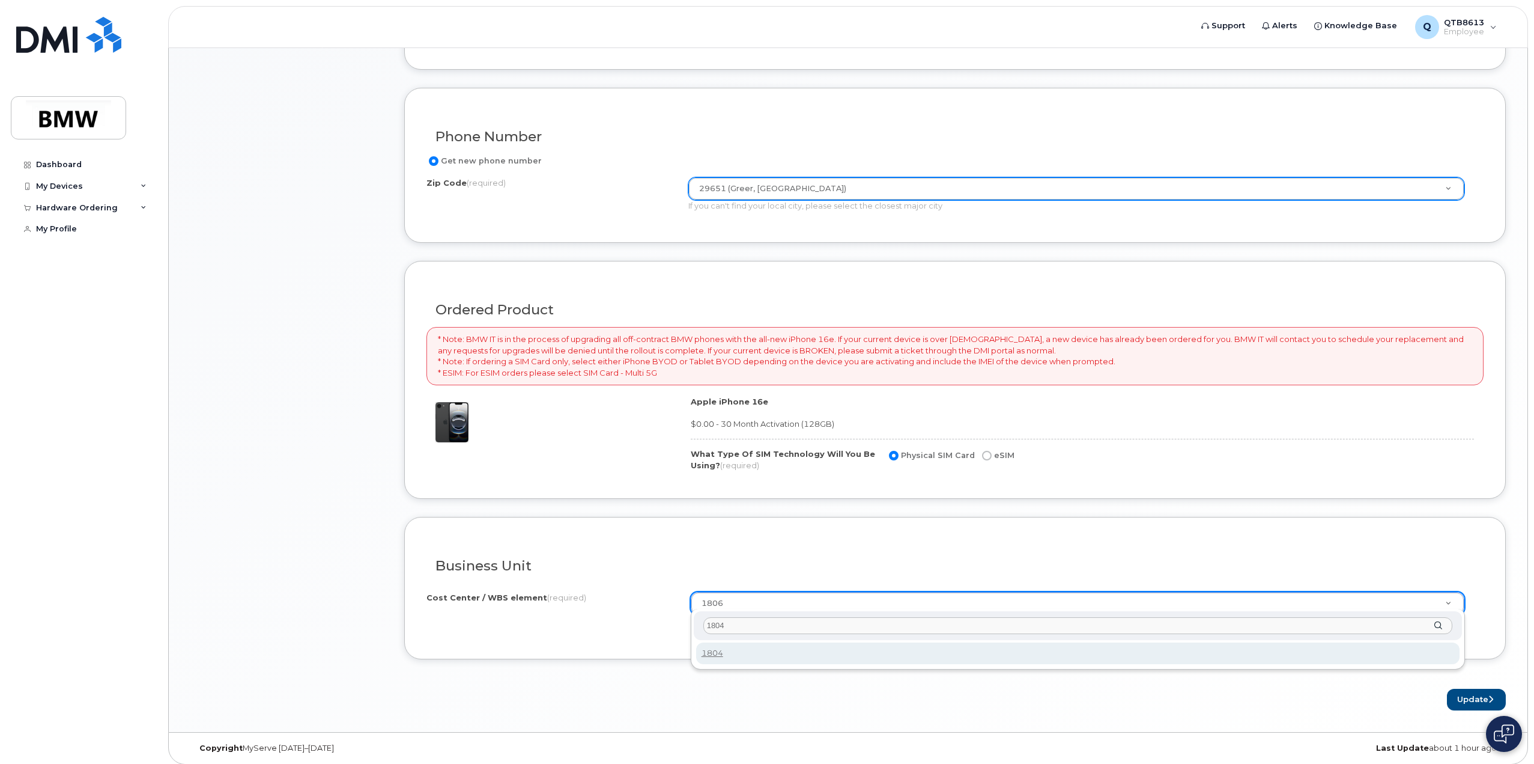
type input "1804"
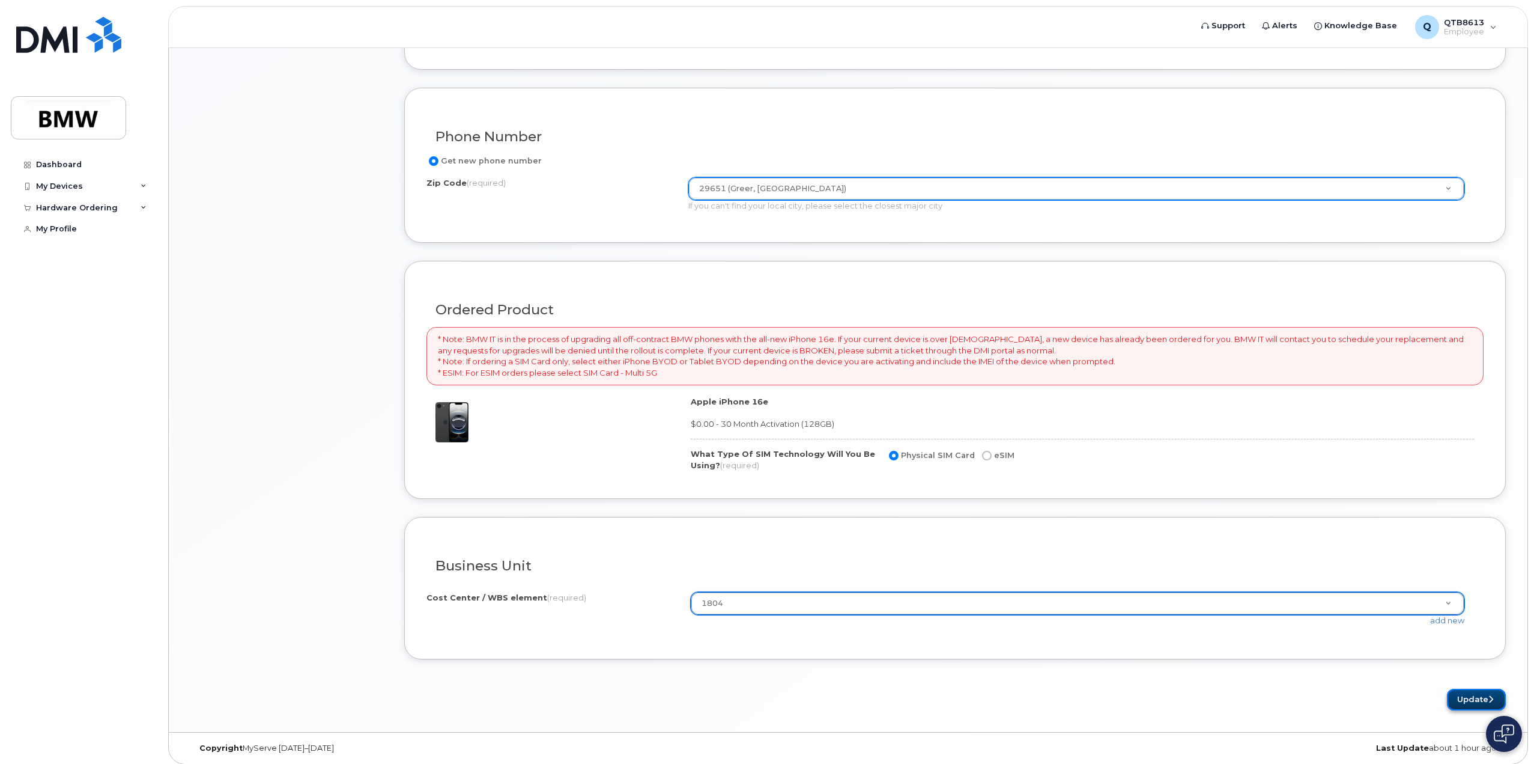
click at [1466, 690] on button "Update" at bounding box center [1476, 699] width 59 height 22
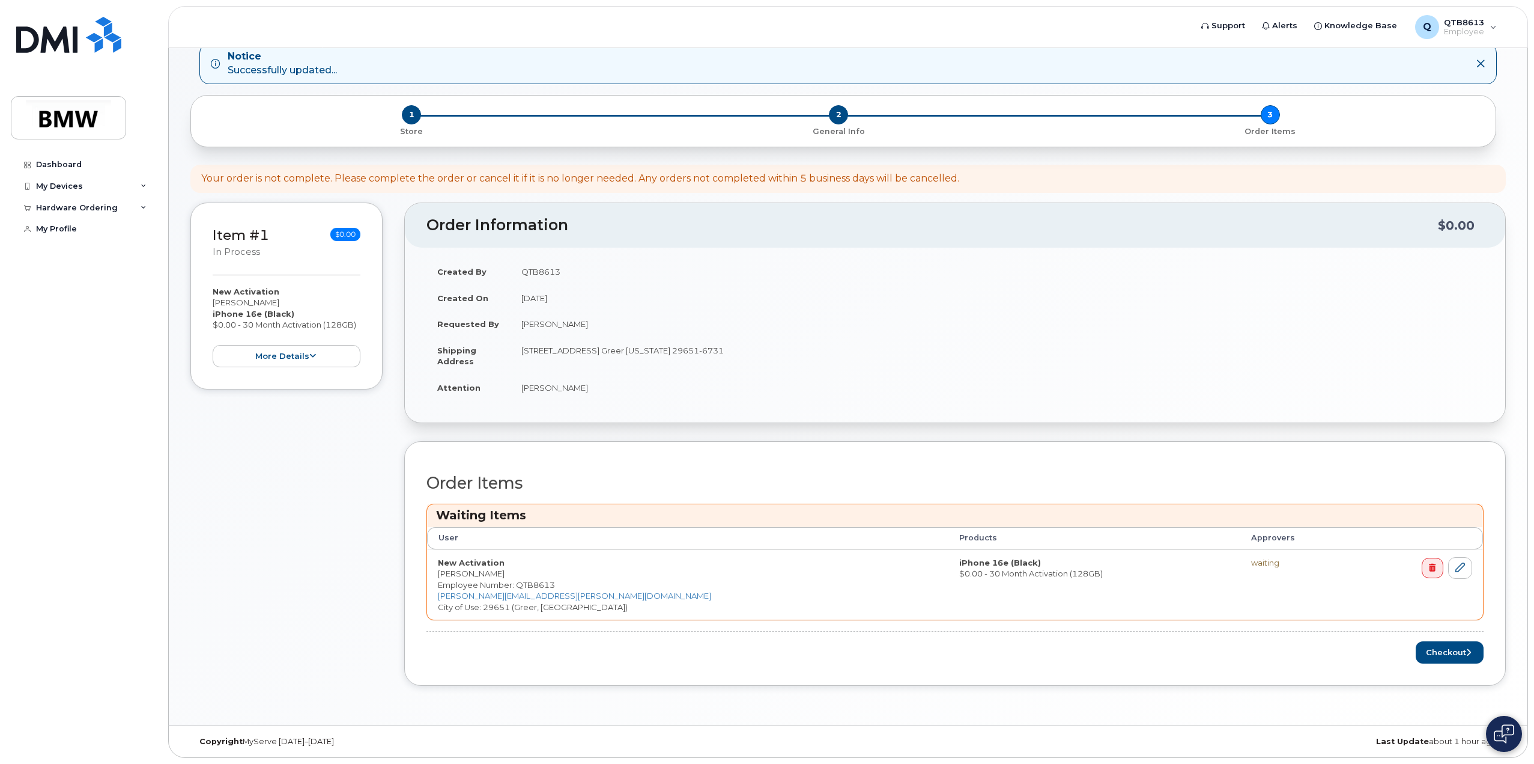
scroll to position [61, 0]
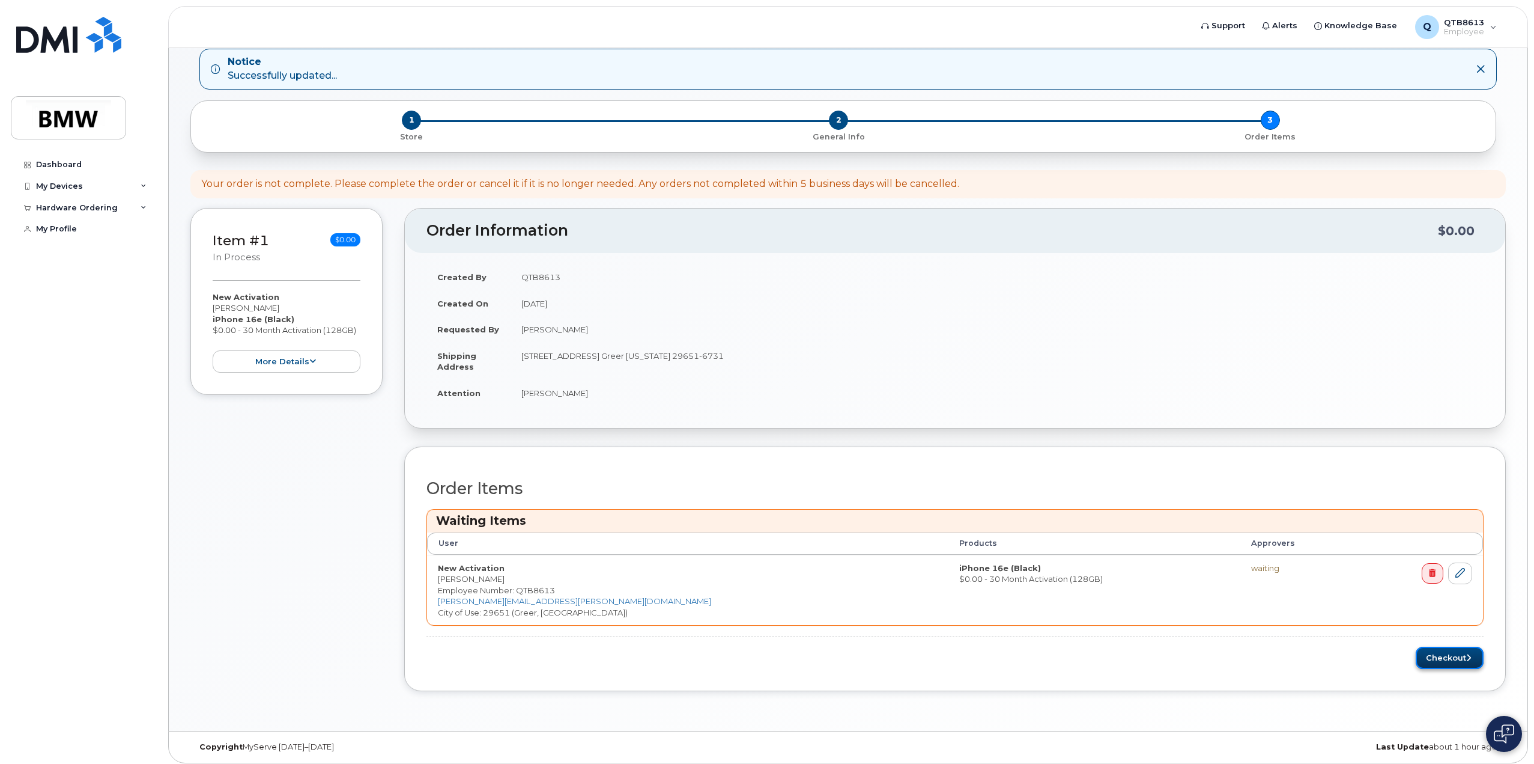
click at [1438, 651] on button "Checkout" at bounding box center [1450, 657] width 68 height 22
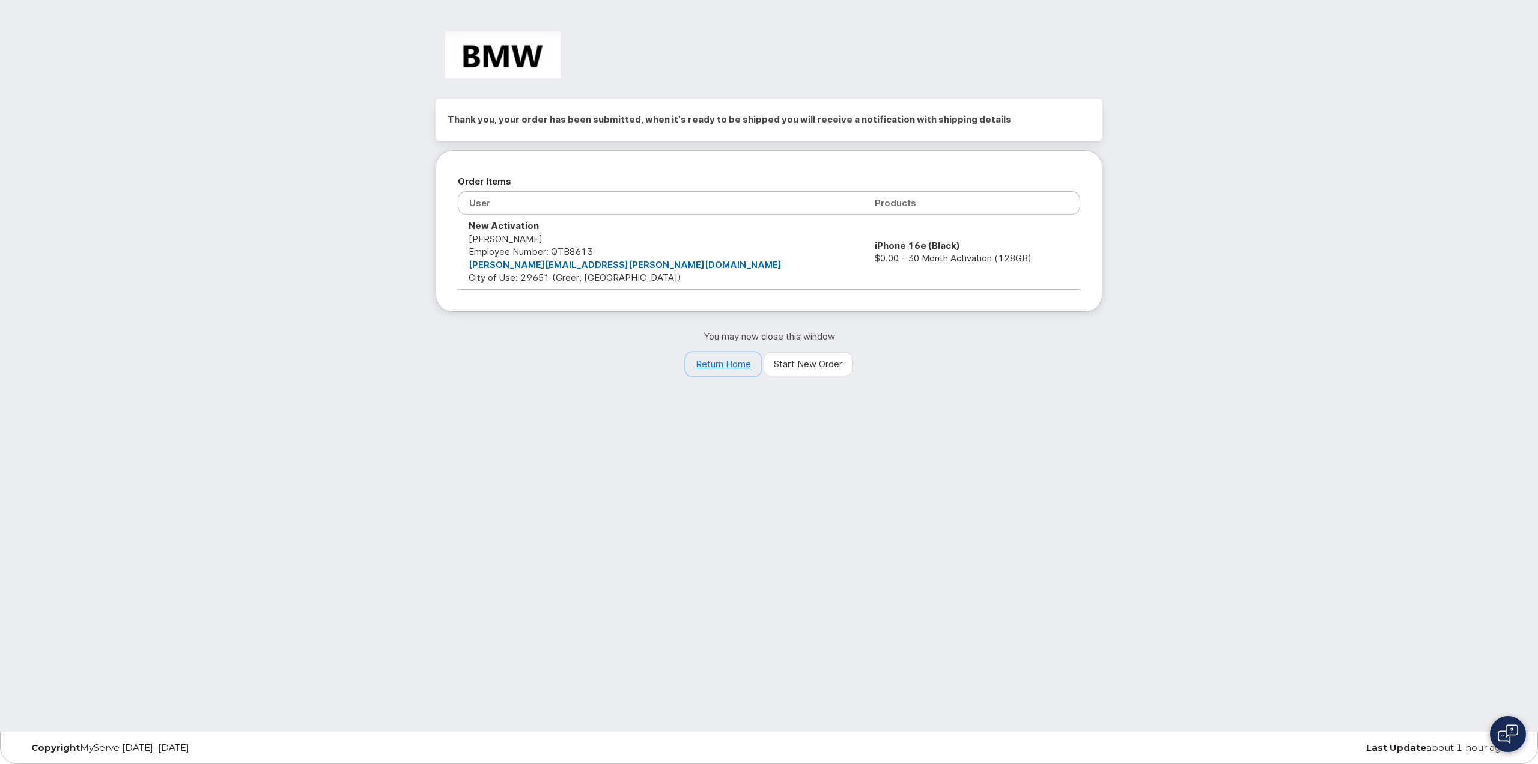
click at [728, 362] on link "Return Home" at bounding box center [723, 364] width 76 height 24
